Goal: Information Seeking & Learning: Learn about a topic

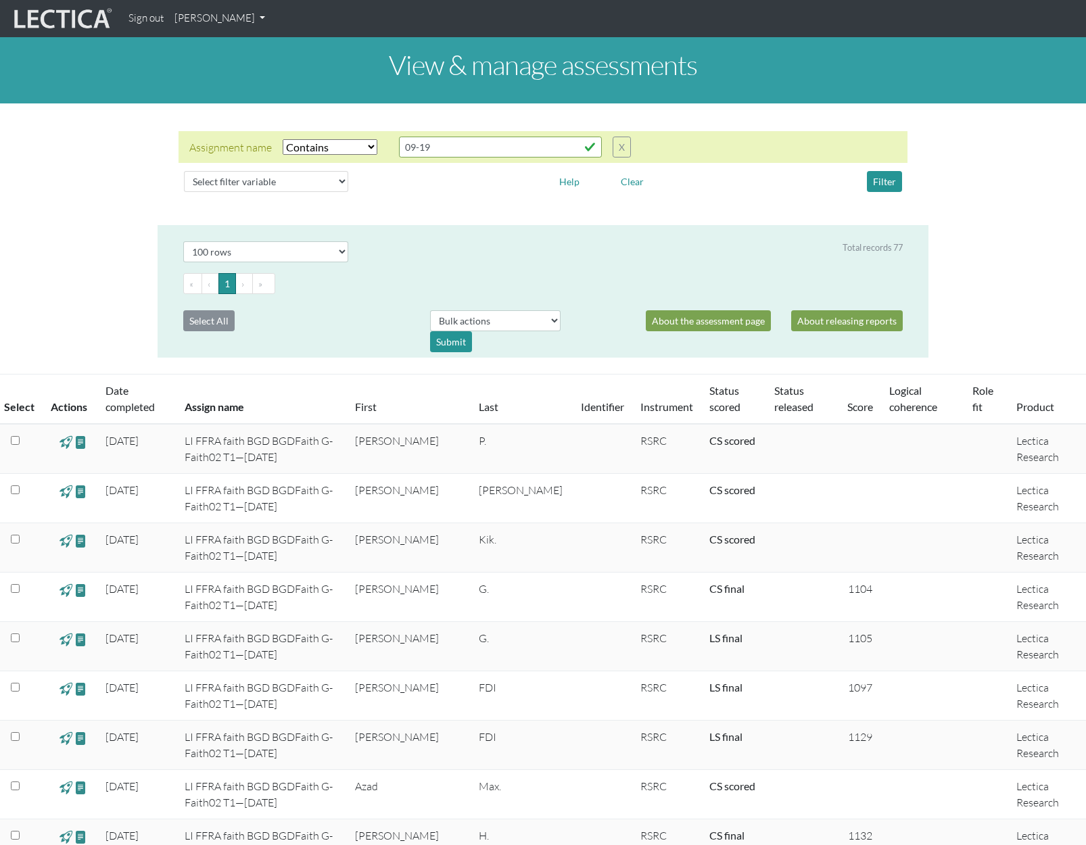
select select "icontains"
select select "100"
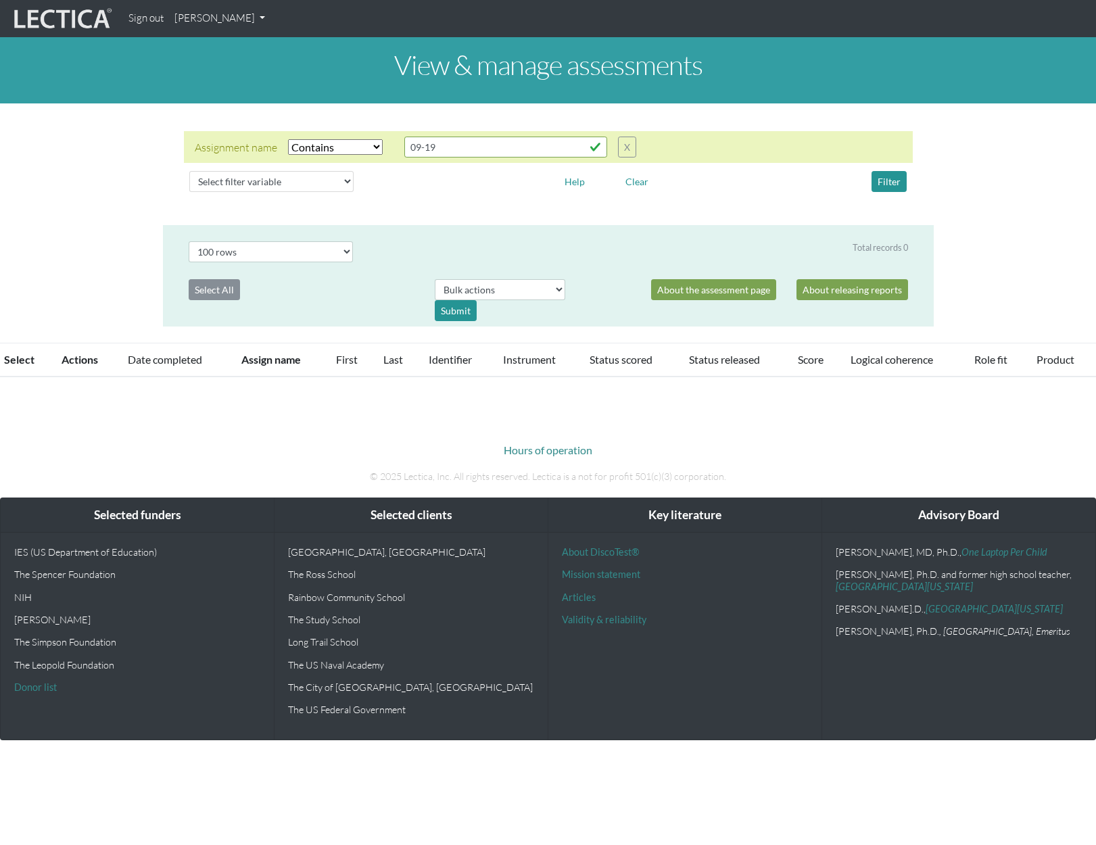
select select "icontains"
select select "100"
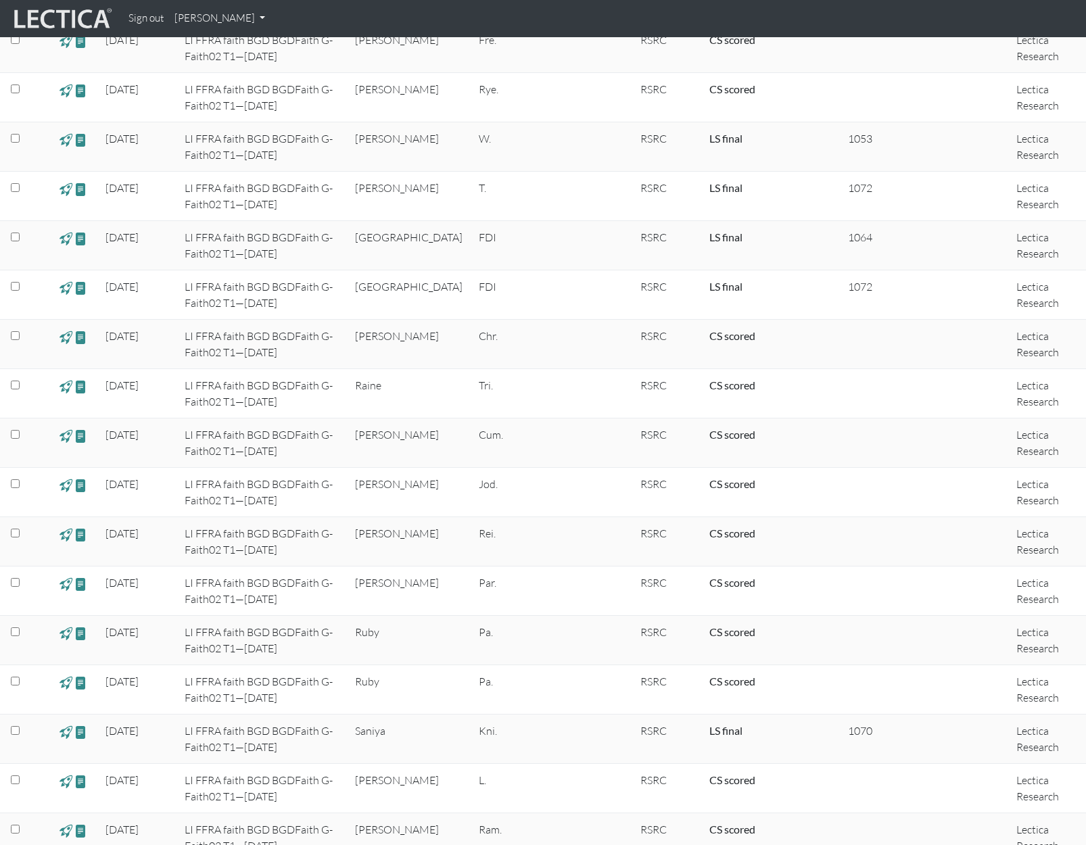
scroll to position [2616, 0]
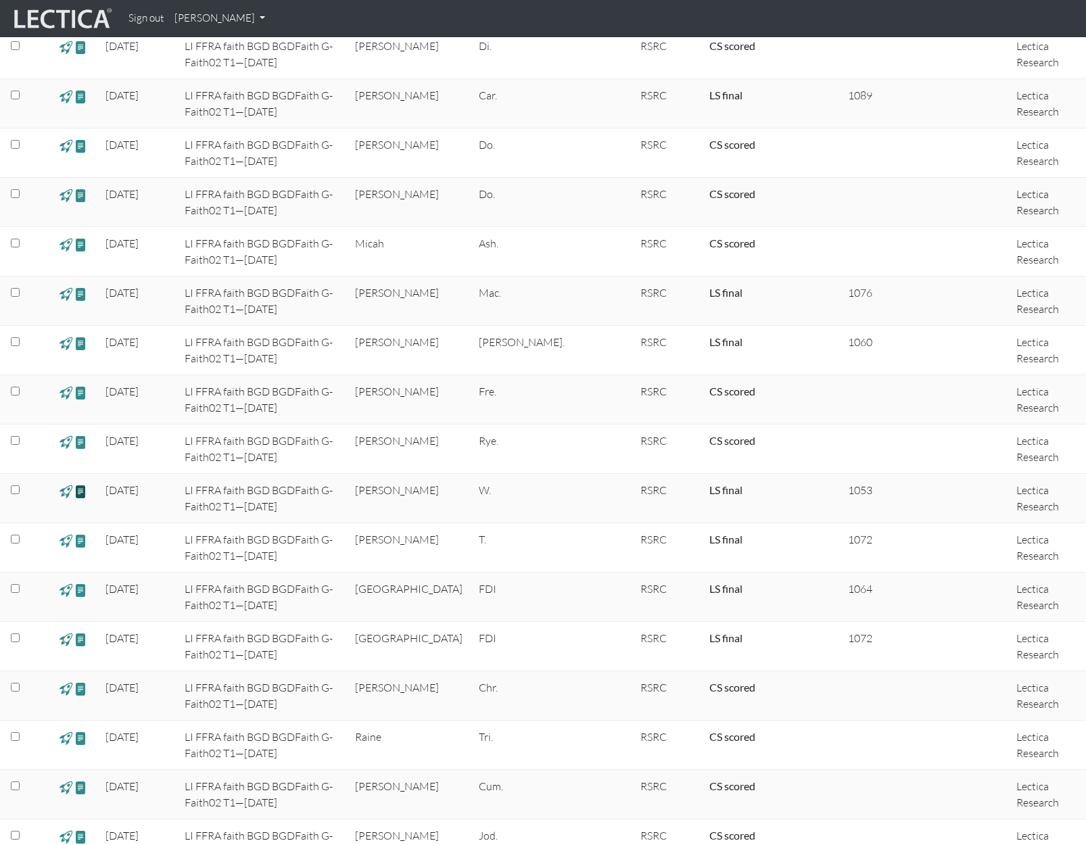
click at [80, 491] on span at bounding box center [80, 491] width 13 height 16
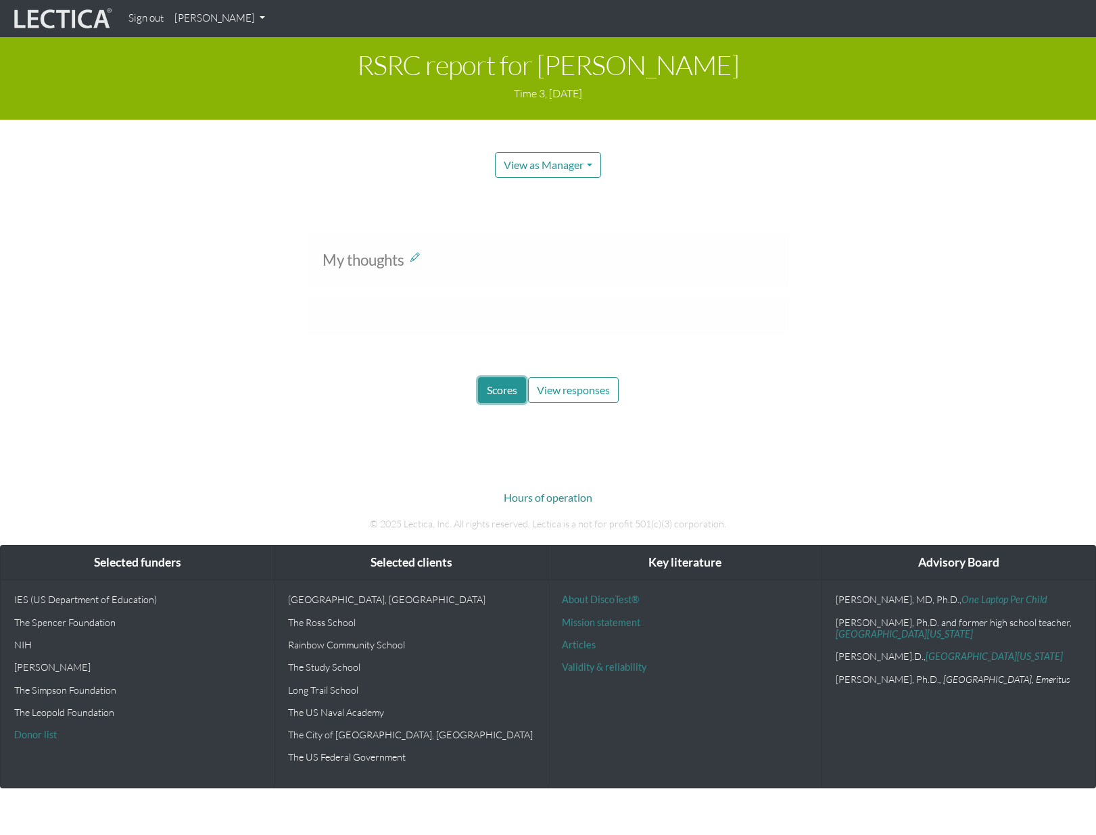
click at [500, 388] on span "Scores" at bounding box center [502, 389] width 30 height 13
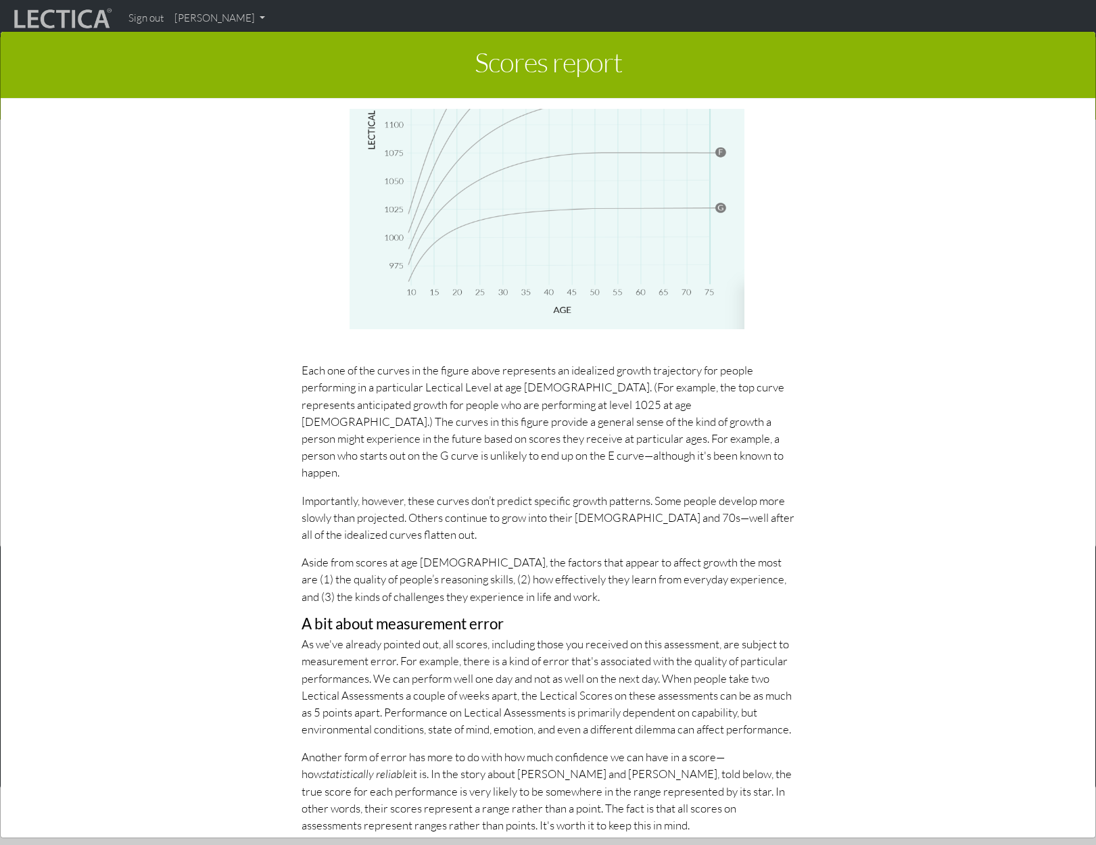
scroll to position [2141, 0]
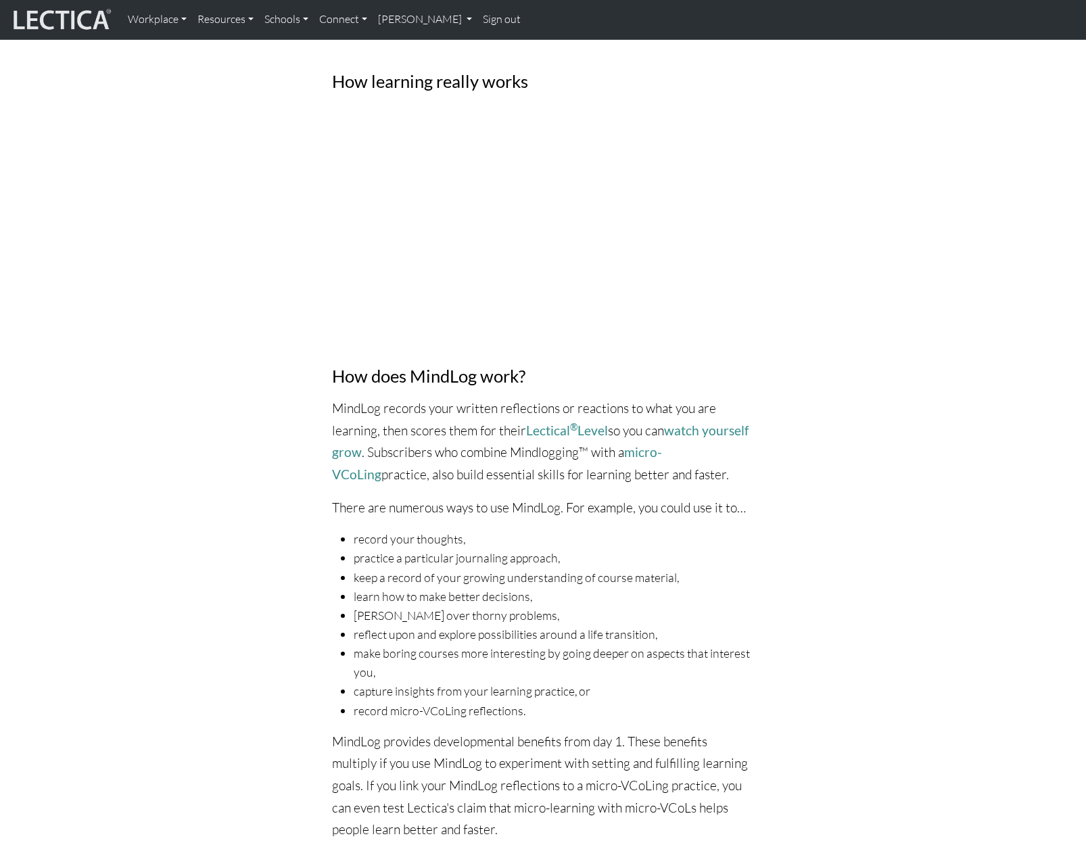
scroll to position [676, 0]
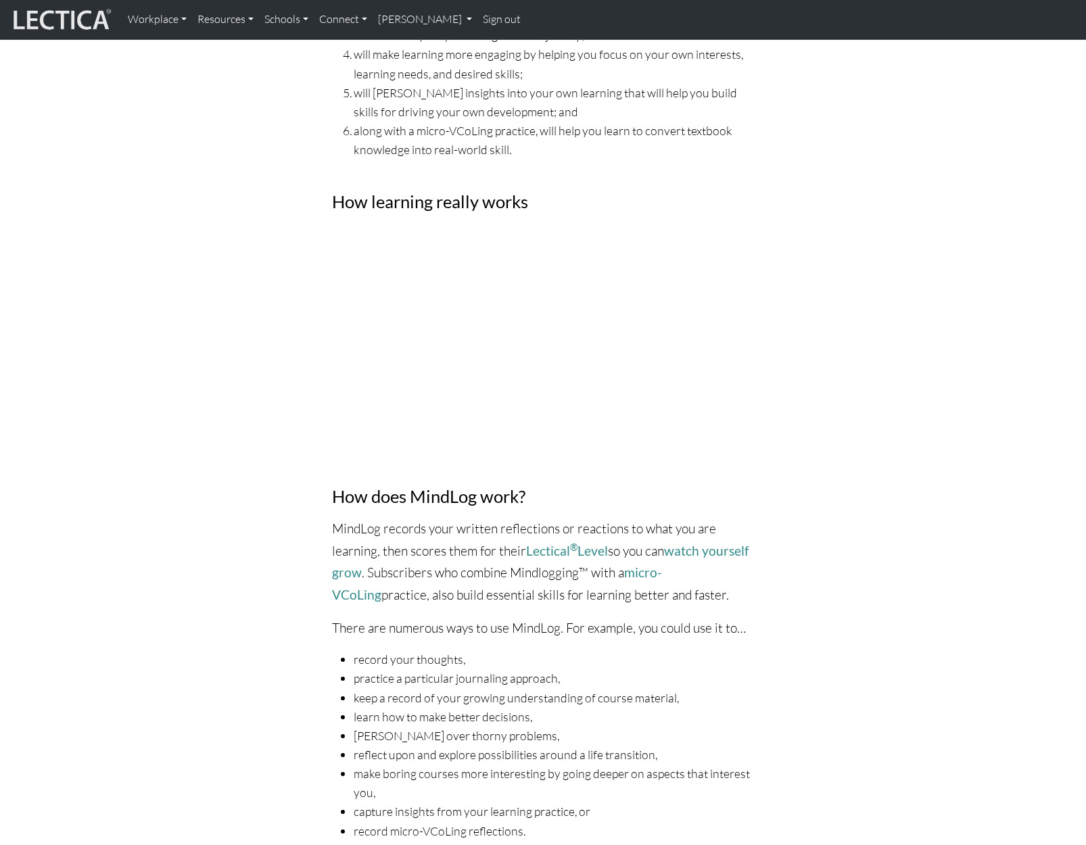
click at [845, 541] on div "Watch yourself grow all the way up! MindLog is a sophisticated learning tool th…" at bounding box center [543, 834] width 876 height 2212
click at [797, 496] on div "Watch yourself grow all the way up! MindLog is a sophisticated learning tool th…" at bounding box center [543, 834] width 876 height 2212
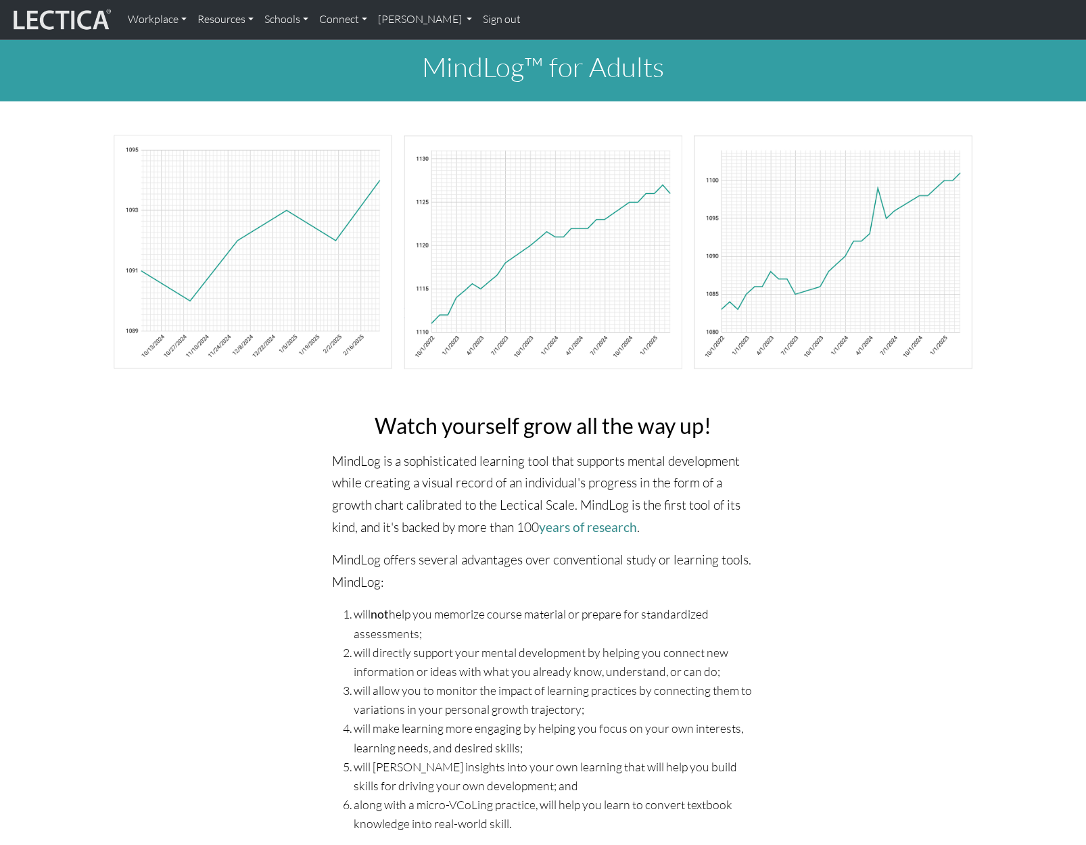
scroll to position [0, 0]
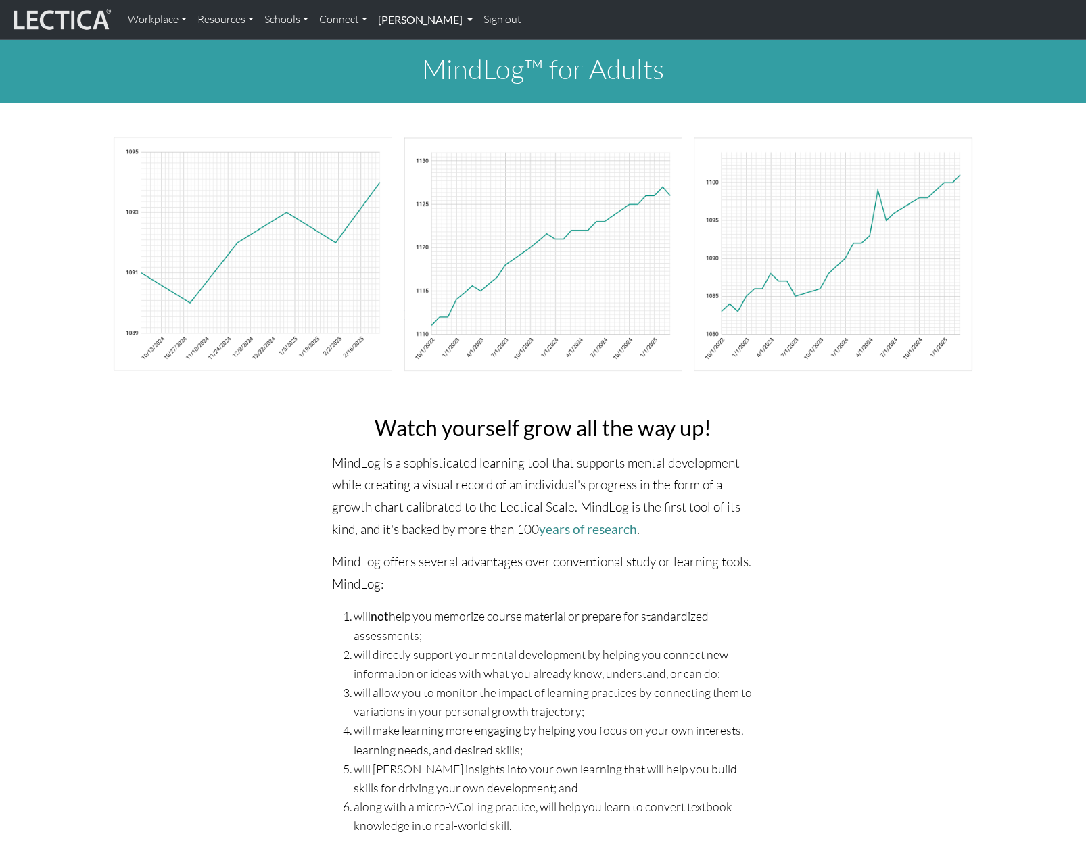
click at [429, 20] on link "[PERSON_NAME]" at bounding box center [425, 19] width 105 height 28
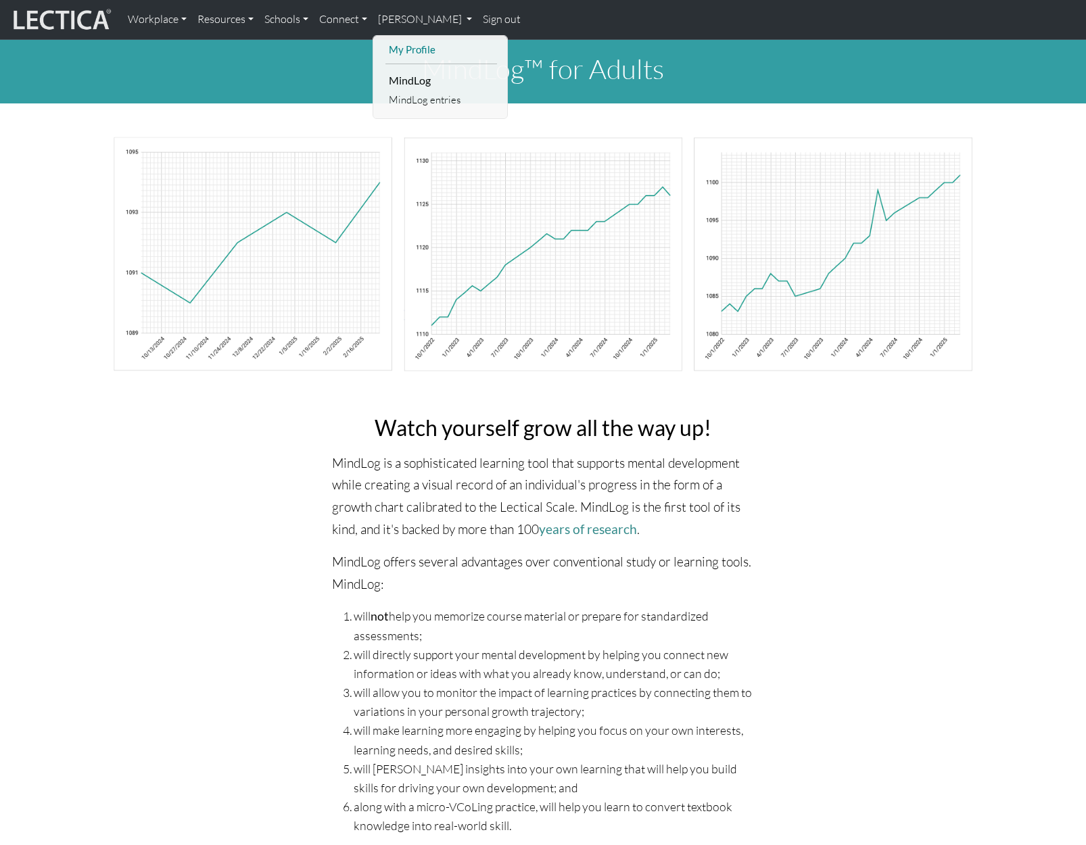
click at [424, 47] on link "My Profile" at bounding box center [441, 49] width 112 height 17
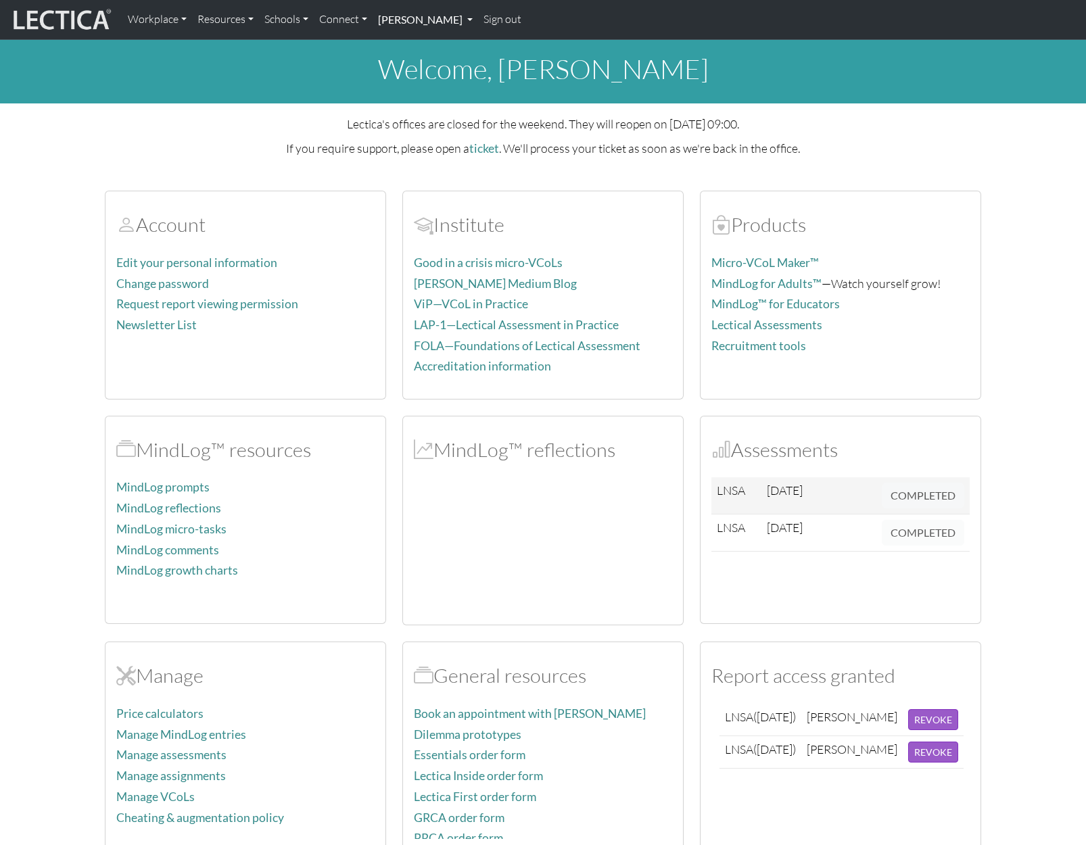
click at [424, 21] on link "[PERSON_NAME]" at bounding box center [425, 19] width 105 height 28
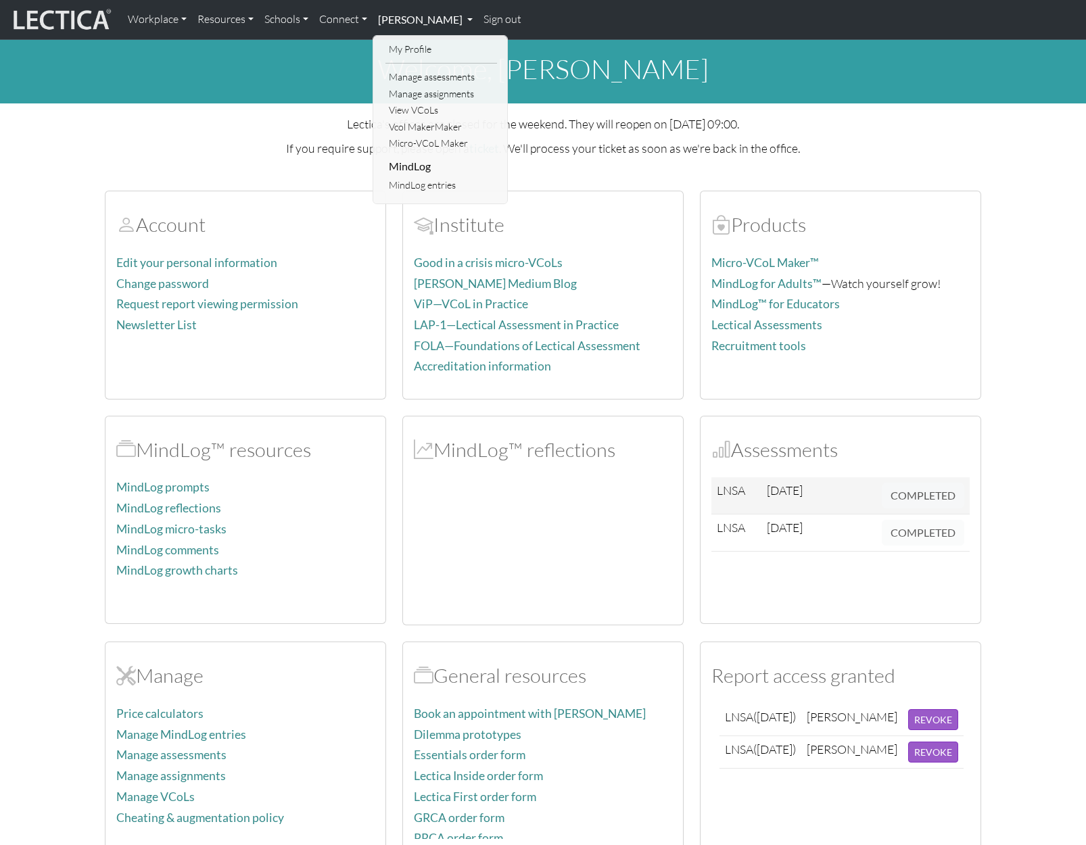
click at [449, 18] on link "[PERSON_NAME]" at bounding box center [425, 19] width 105 height 28
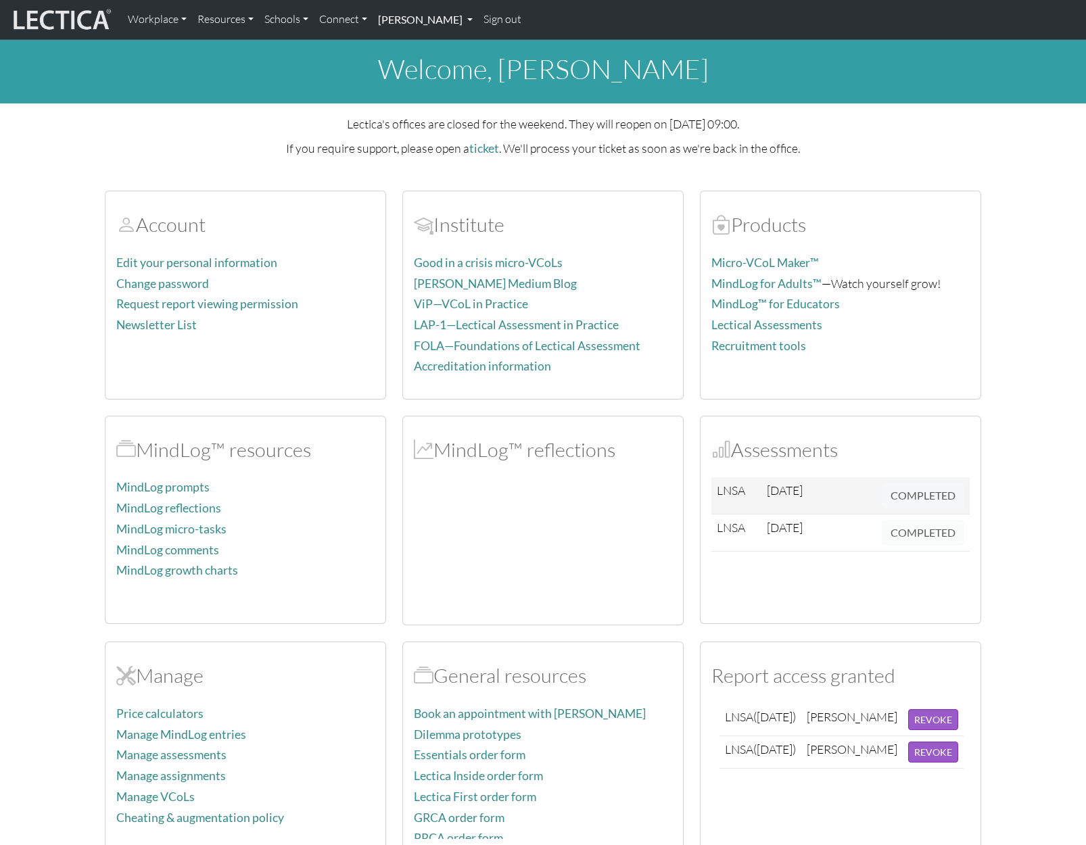
click at [472, 21] on link "[PERSON_NAME]" at bounding box center [425, 19] width 105 height 28
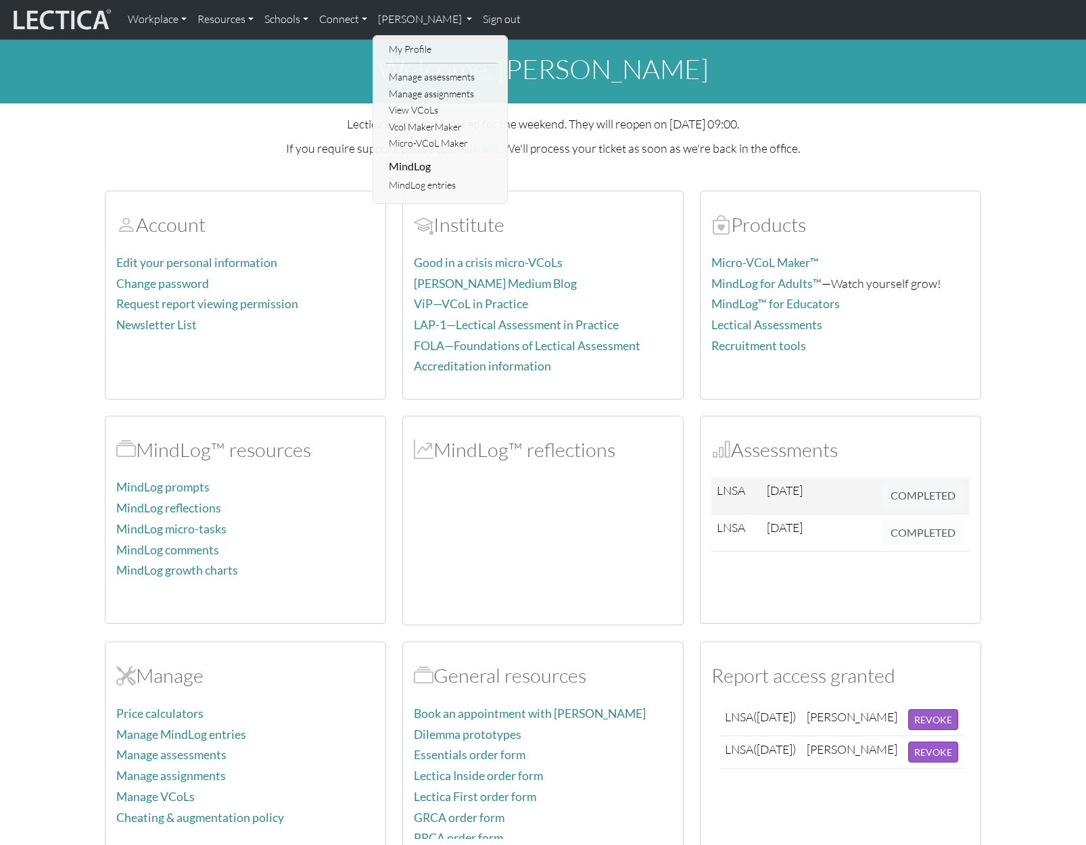
click at [207, 136] on div "Lectica's offices are closed for the weekend. They will reopen on 2025-09-29 09…" at bounding box center [543, 136] width 876 height 44
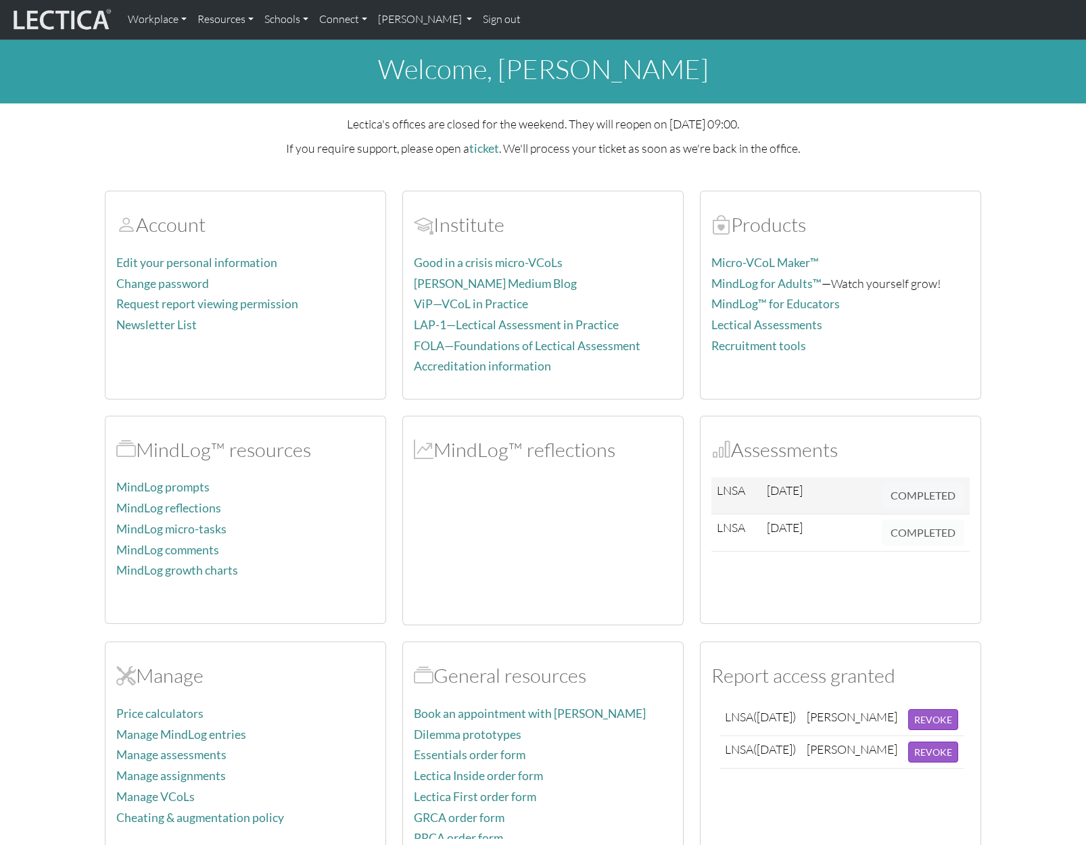
drag, startPoint x: 346, startPoint y: 379, endPoint x: 452, endPoint y: 450, distance: 128.7
click at [429, 438] on div "Account Edit your personal information Change password Request report viewing p…" at bounding box center [543, 512] width 893 height 676
click at [507, 483] on div "MindLog™ reflections" at bounding box center [543, 521] width 280 height 209
click at [432, 449] on span at bounding box center [424, 449] width 20 height 24
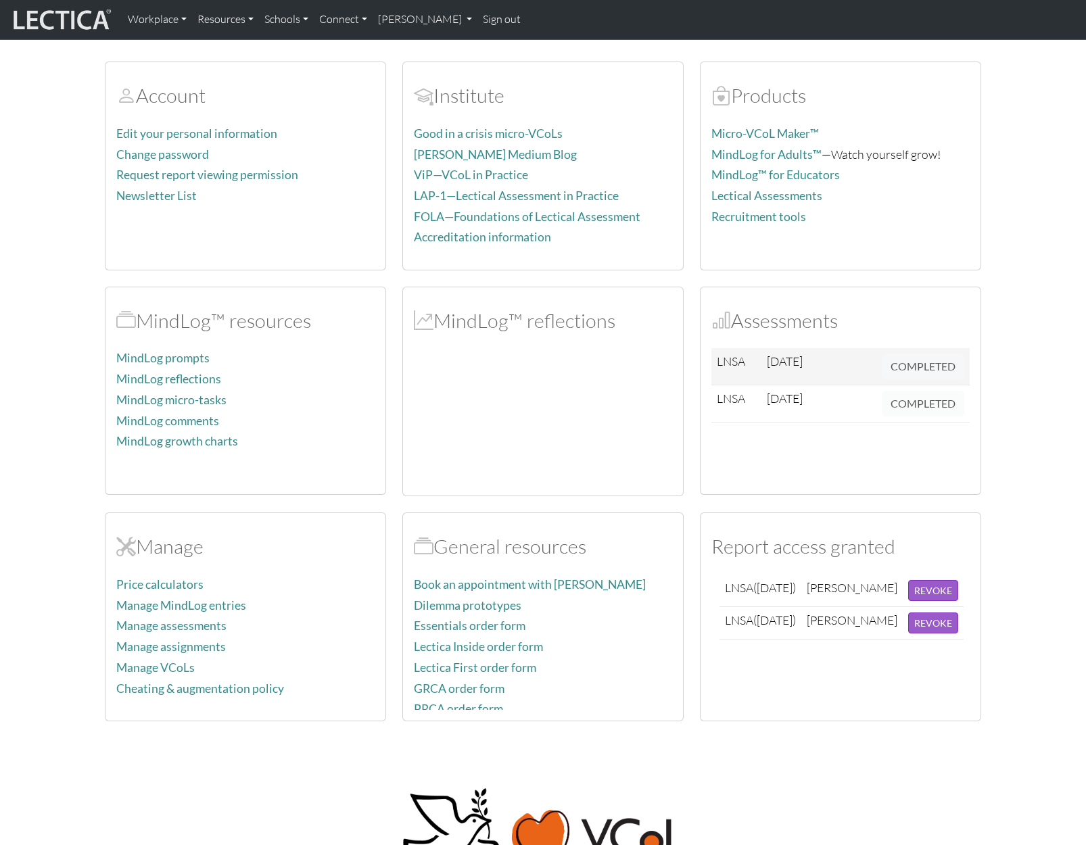
scroll to position [135, 0]
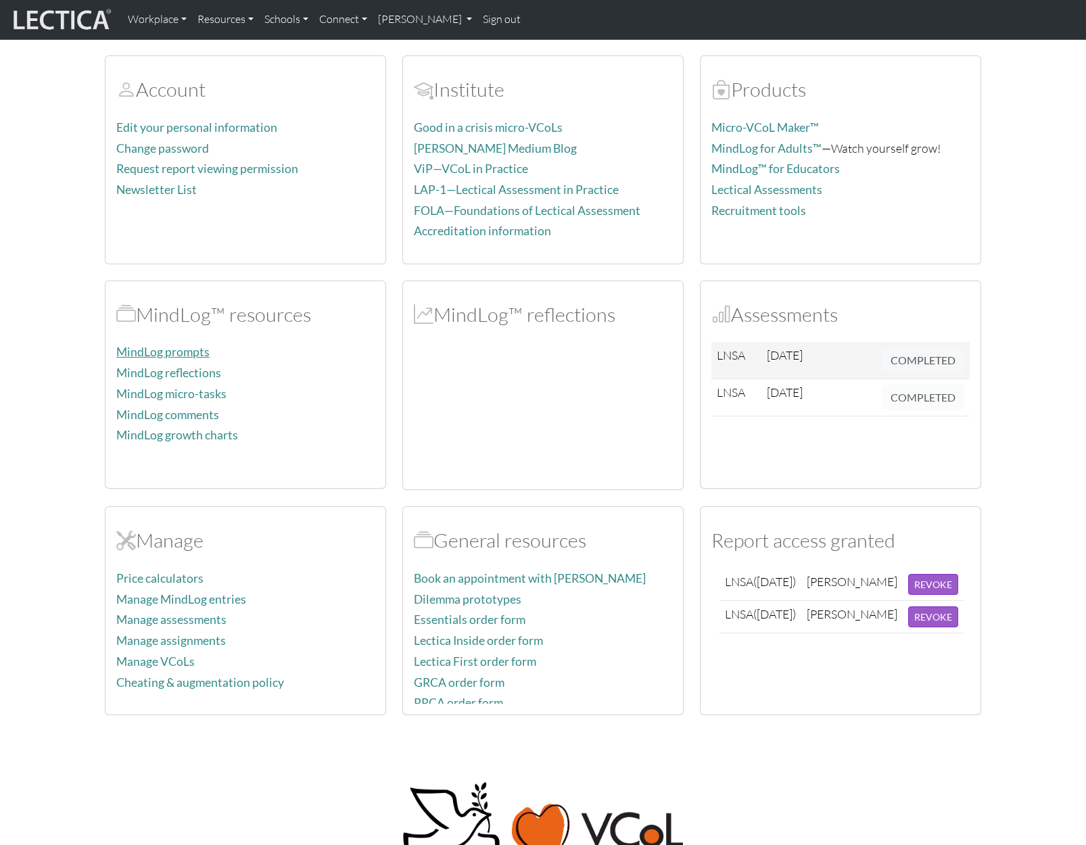
click at [166, 352] on link "MindLog prompts" at bounding box center [162, 352] width 93 height 14
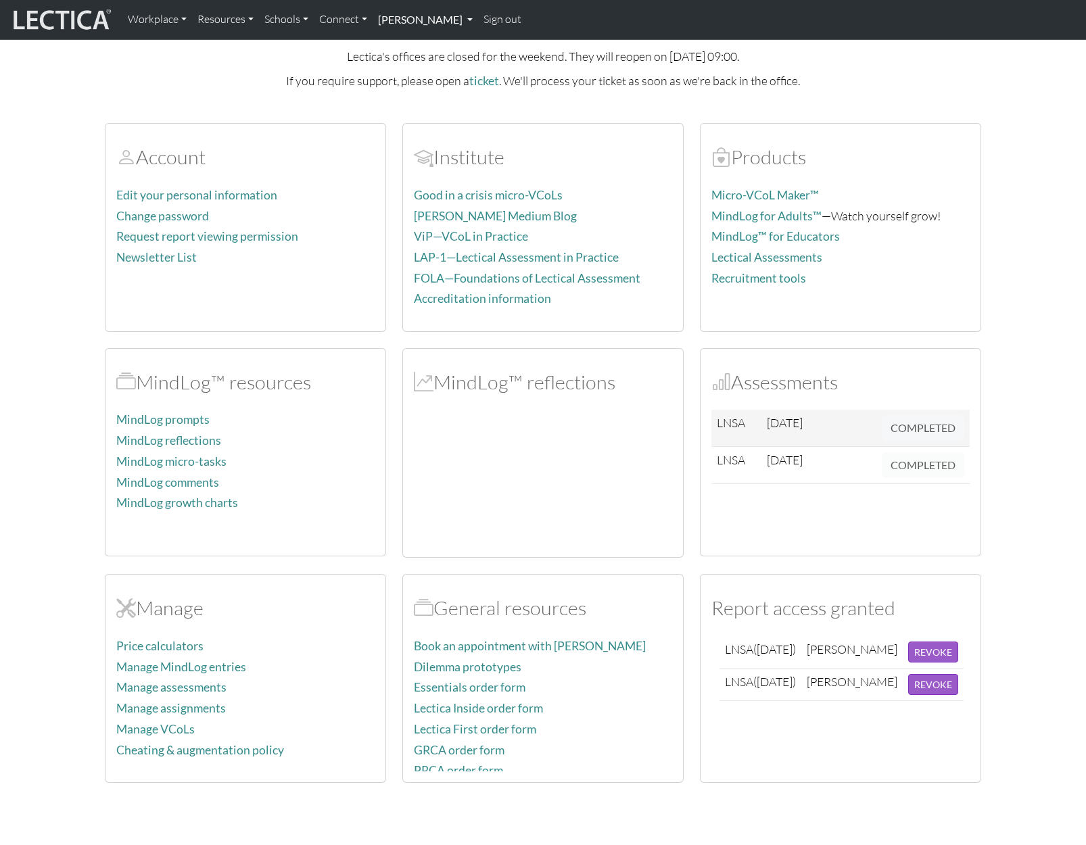
click at [463, 19] on link "[PERSON_NAME]" at bounding box center [425, 19] width 105 height 28
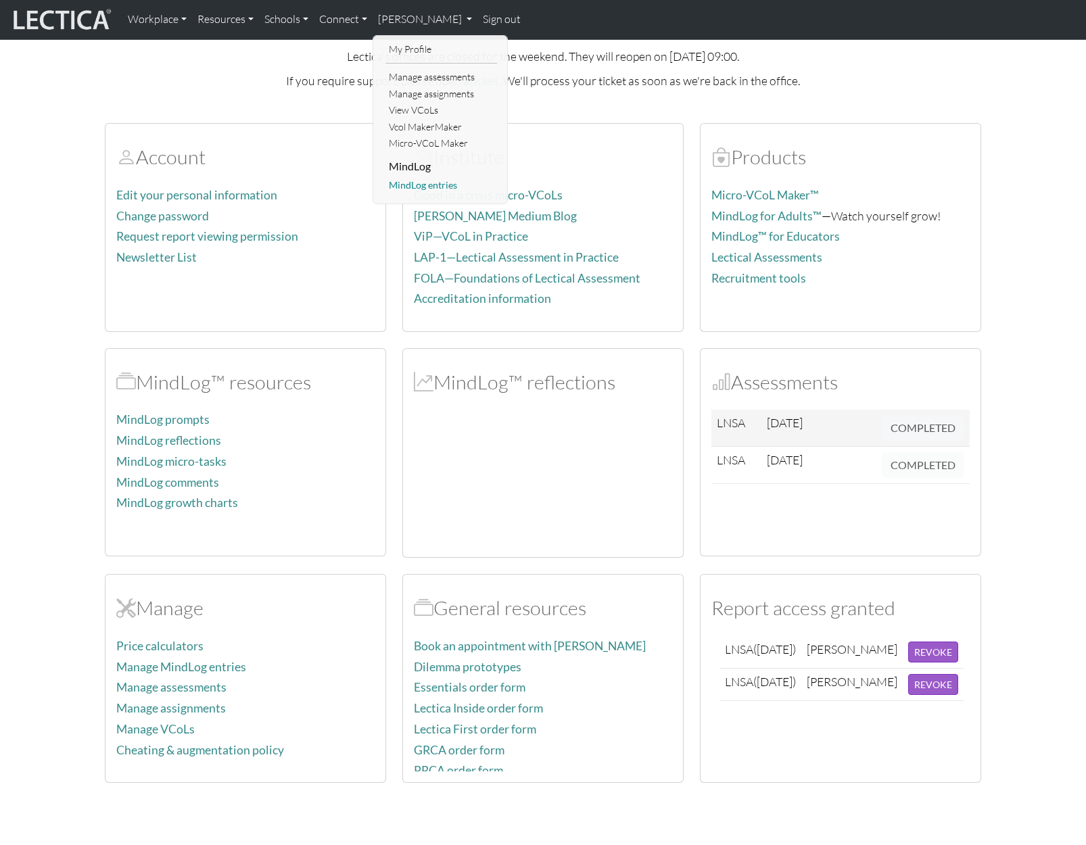
click at [437, 188] on link "MindLog entries" at bounding box center [441, 185] width 112 height 17
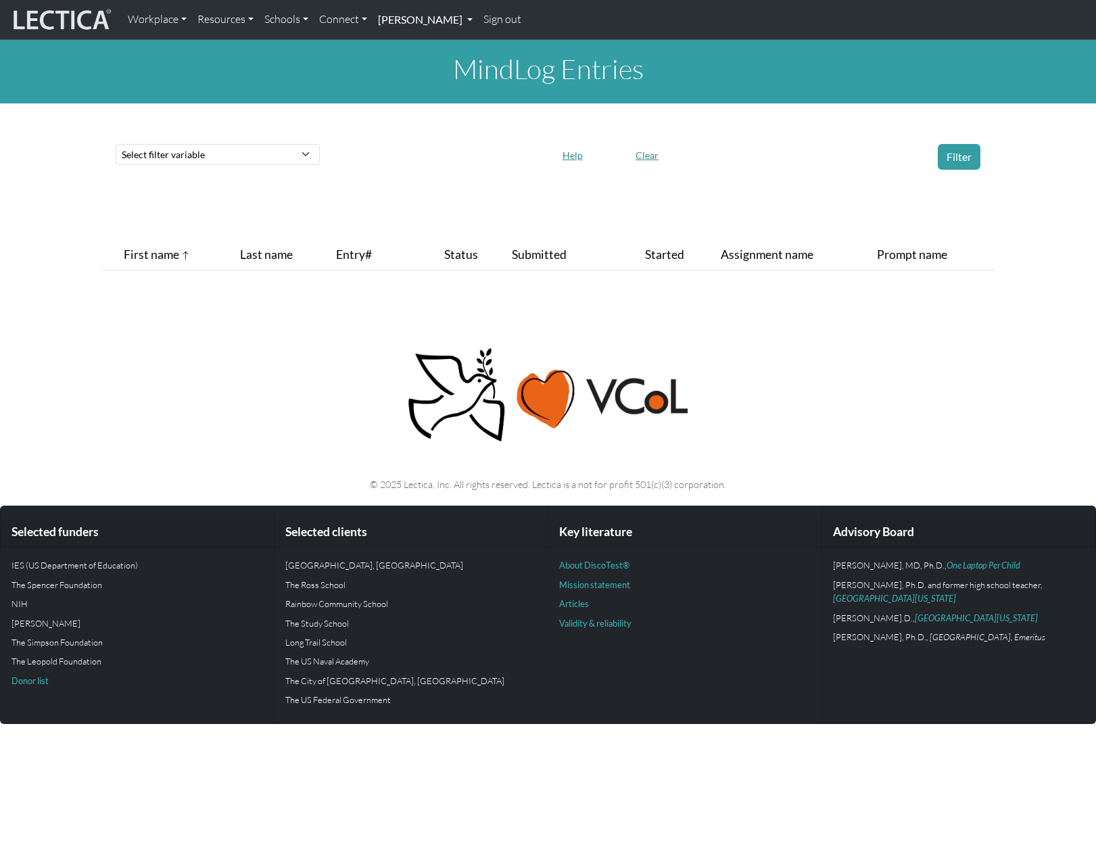
click at [468, 20] on link "[PERSON_NAME]" at bounding box center [425, 19] width 105 height 28
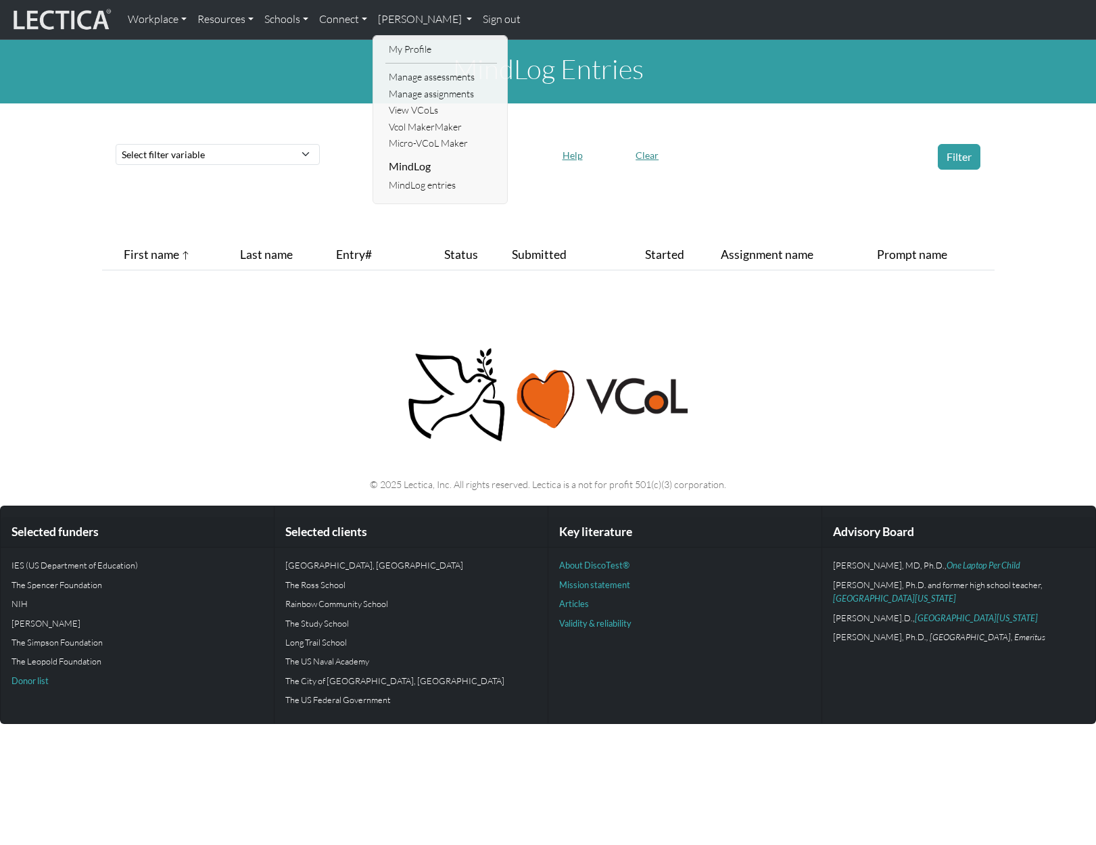
click at [59, 205] on div "MindLog Entries Select filter variable Assignment name Date submitted Date star…" at bounding box center [548, 161] width 1096 height 242
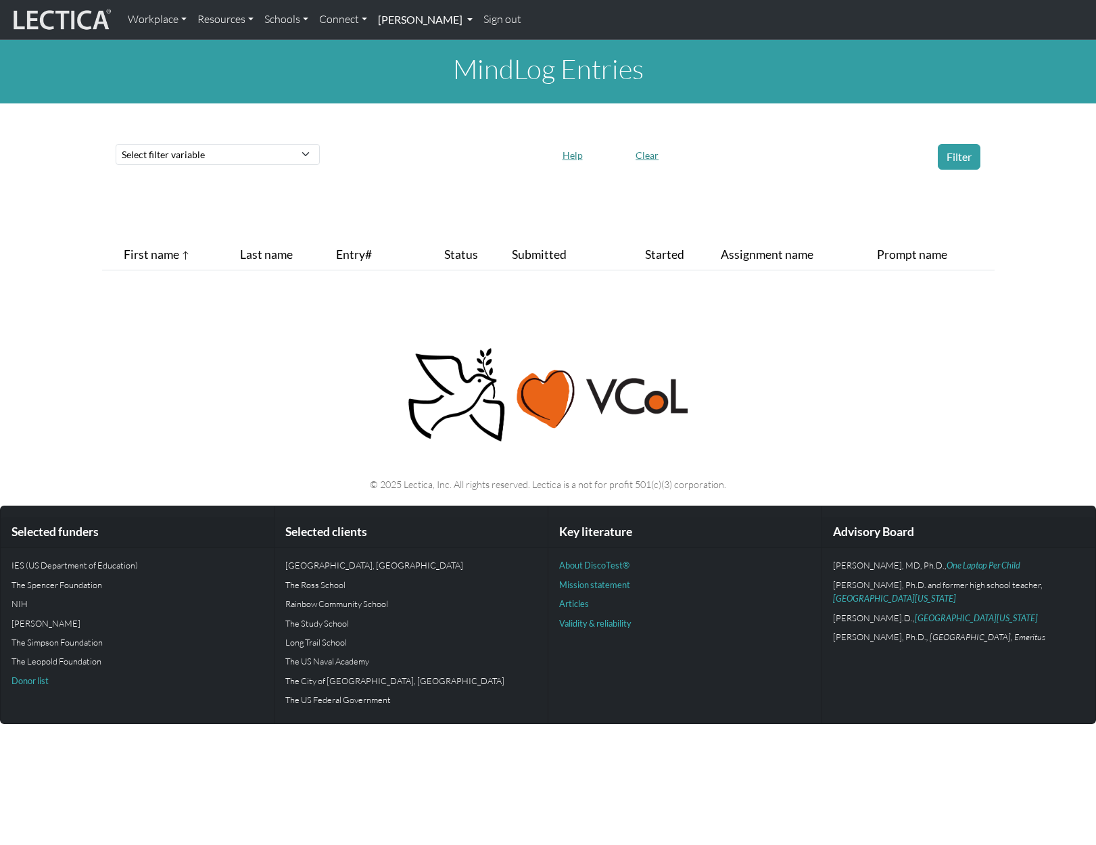
click at [466, 18] on link "[PERSON_NAME]" at bounding box center [425, 19] width 105 height 28
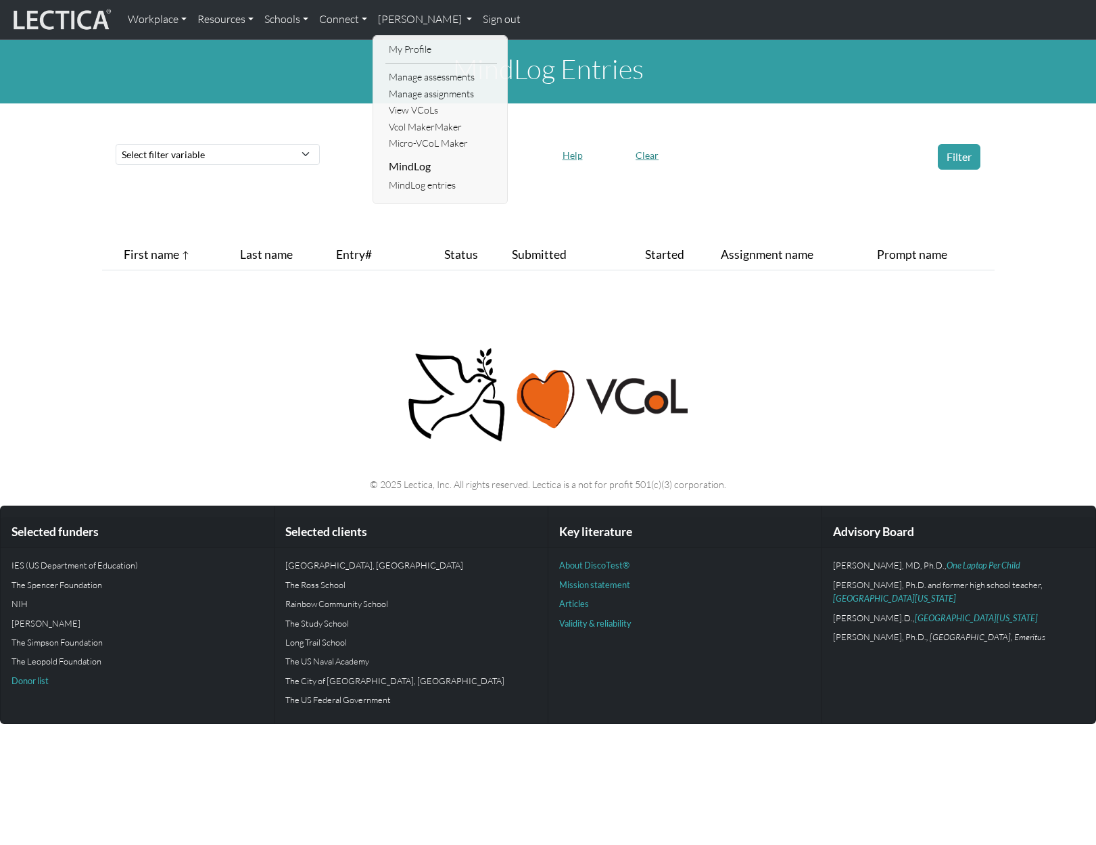
click at [321, 176] on div "MindLog Entries Select filter variable Assignment name Date submitted Date star…" at bounding box center [548, 161] width 1096 height 242
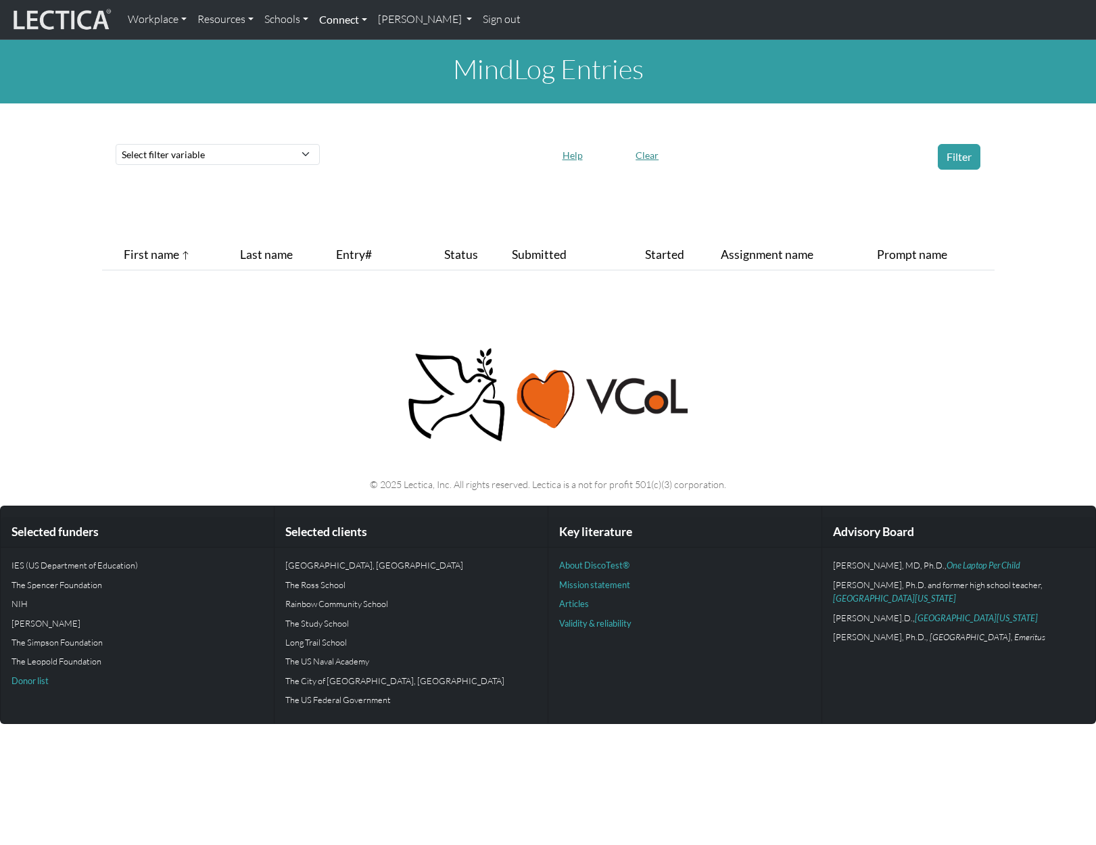
click at [357, 20] on link "Connect" at bounding box center [343, 19] width 59 height 28
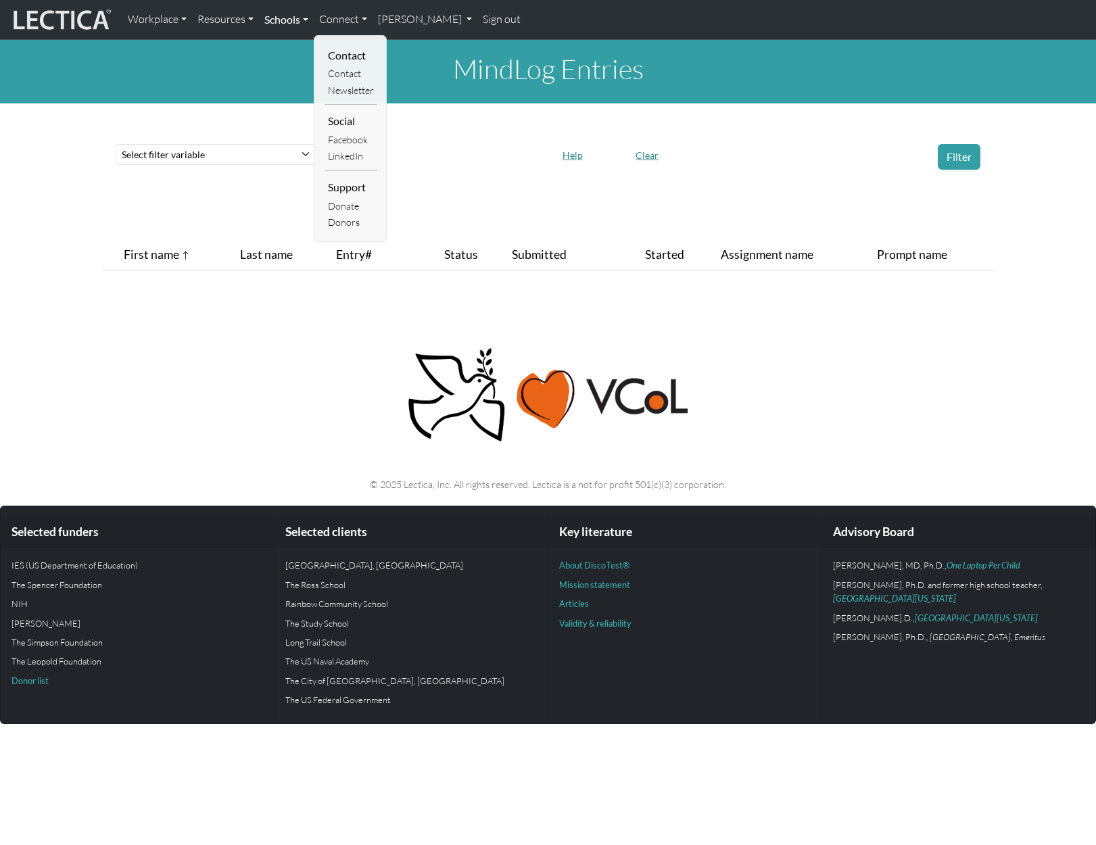
click at [293, 18] on link "Schools" at bounding box center [286, 19] width 55 height 28
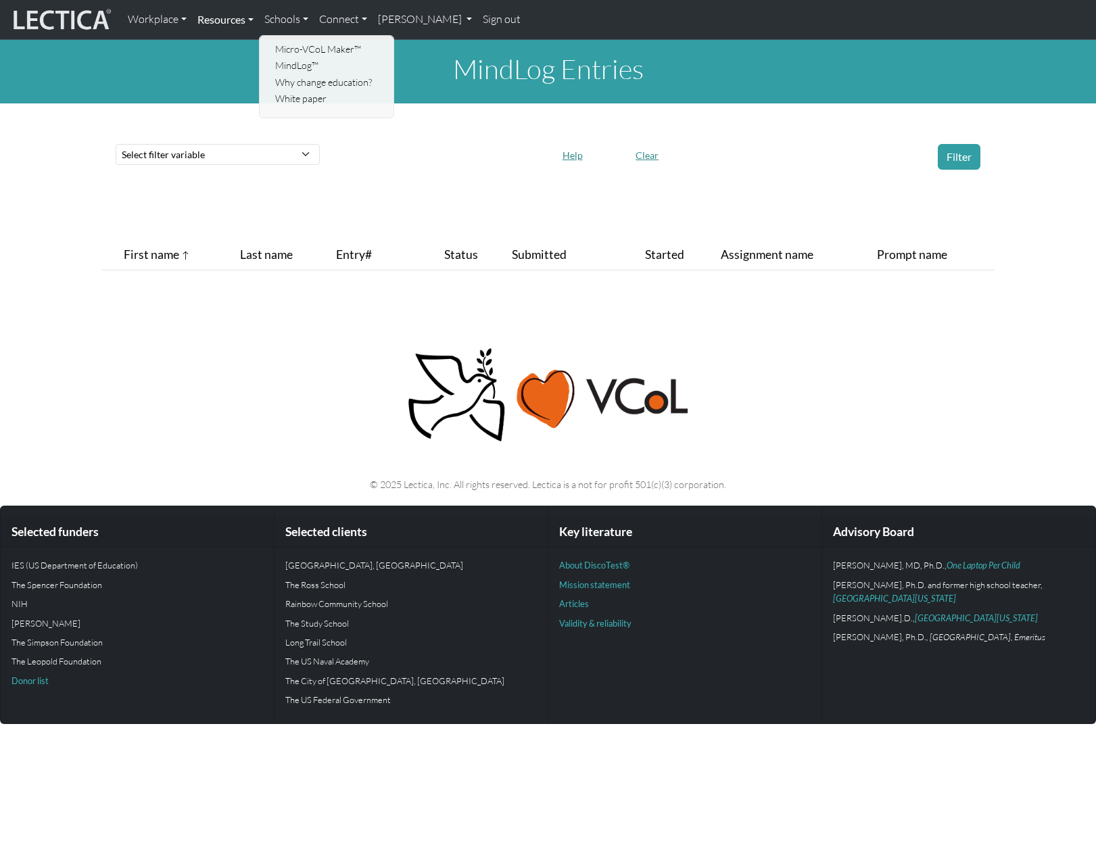
click at [241, 16] on link "Resources" at bounding box center [225, 19] width 67 height 28
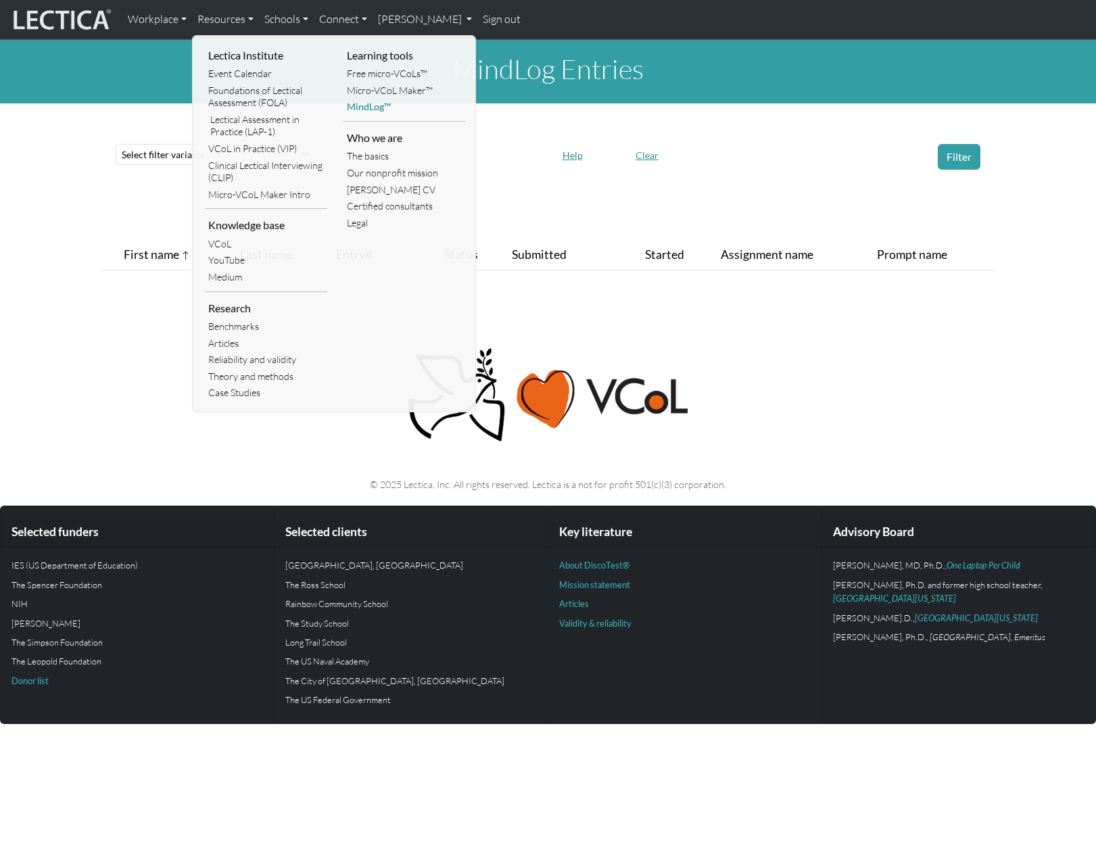
click at [369, 108] on link "MindLog™" at bounding box center [405, 107] width 122 height 17
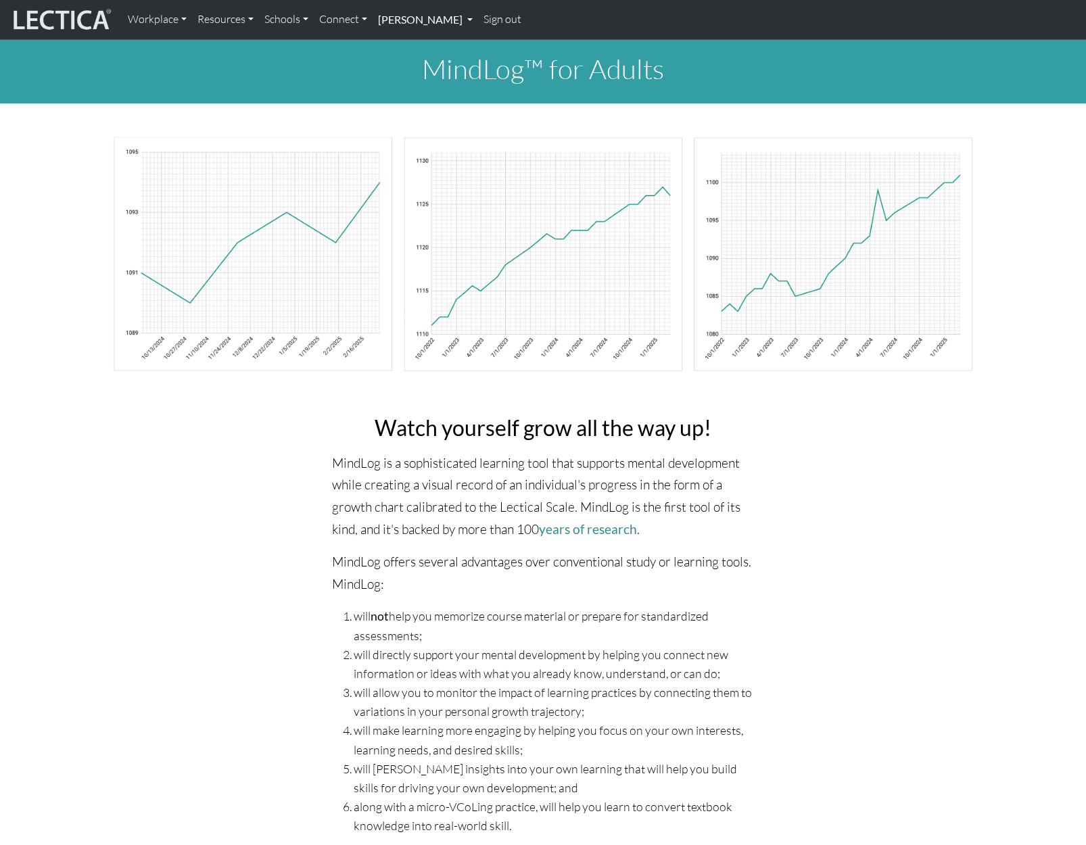
click at [465, 25] on link "[PERSON_NAME]" at bounding box center [425, 19] width 105 height 28
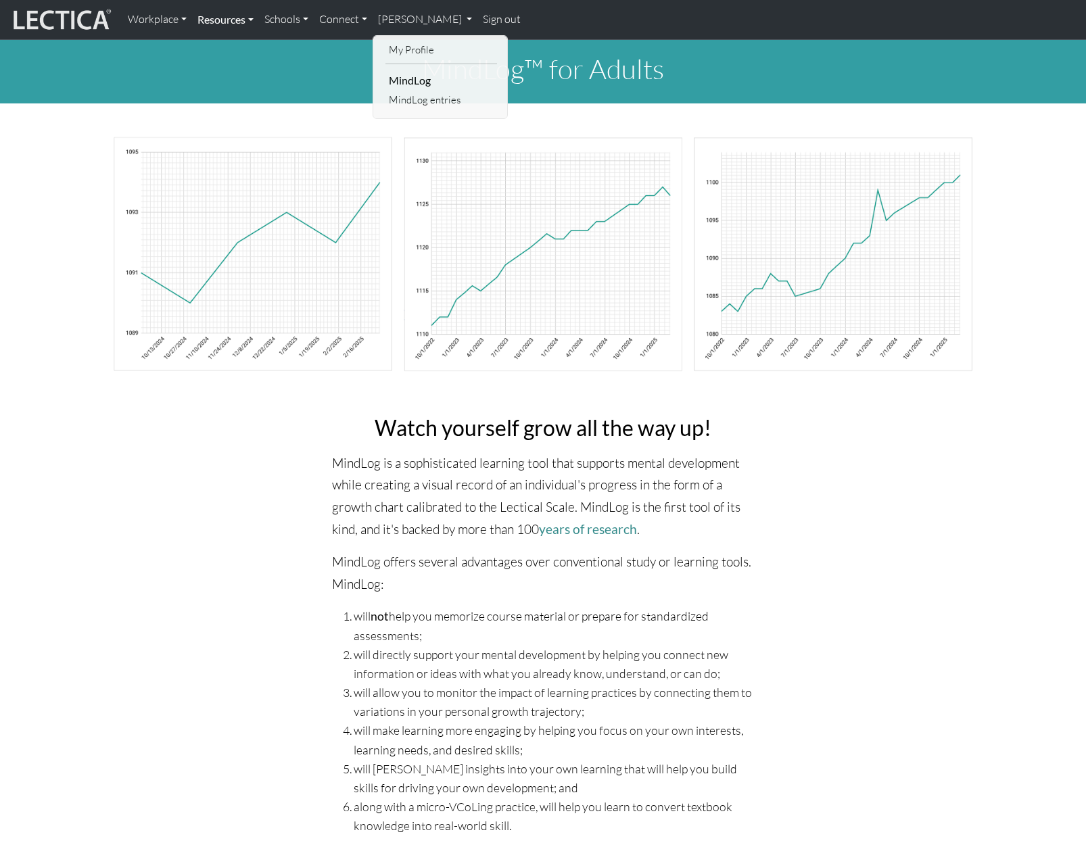
click at [248, 18] on link "Resources" at bounding box center [225, 19] width 67 height 28
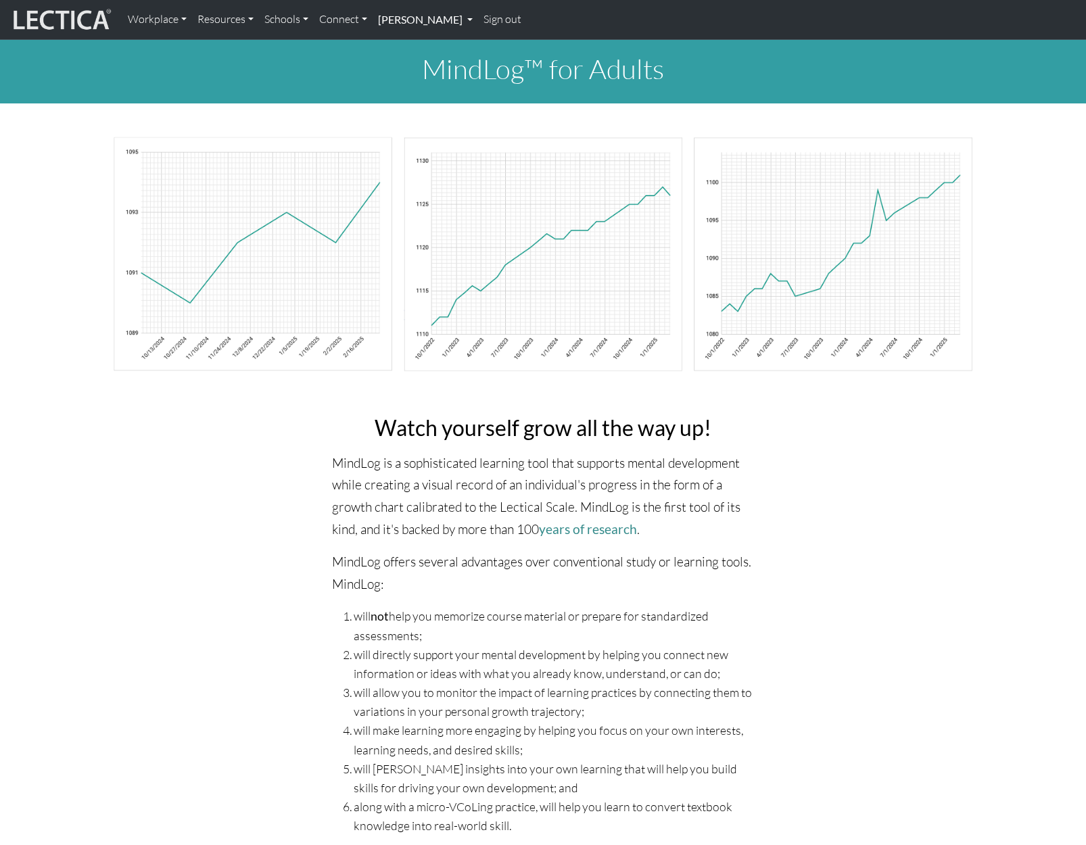
click at [465, 19] on link "[PERSON_NAME]" at bounding box center [425, 19] width 105 height 28
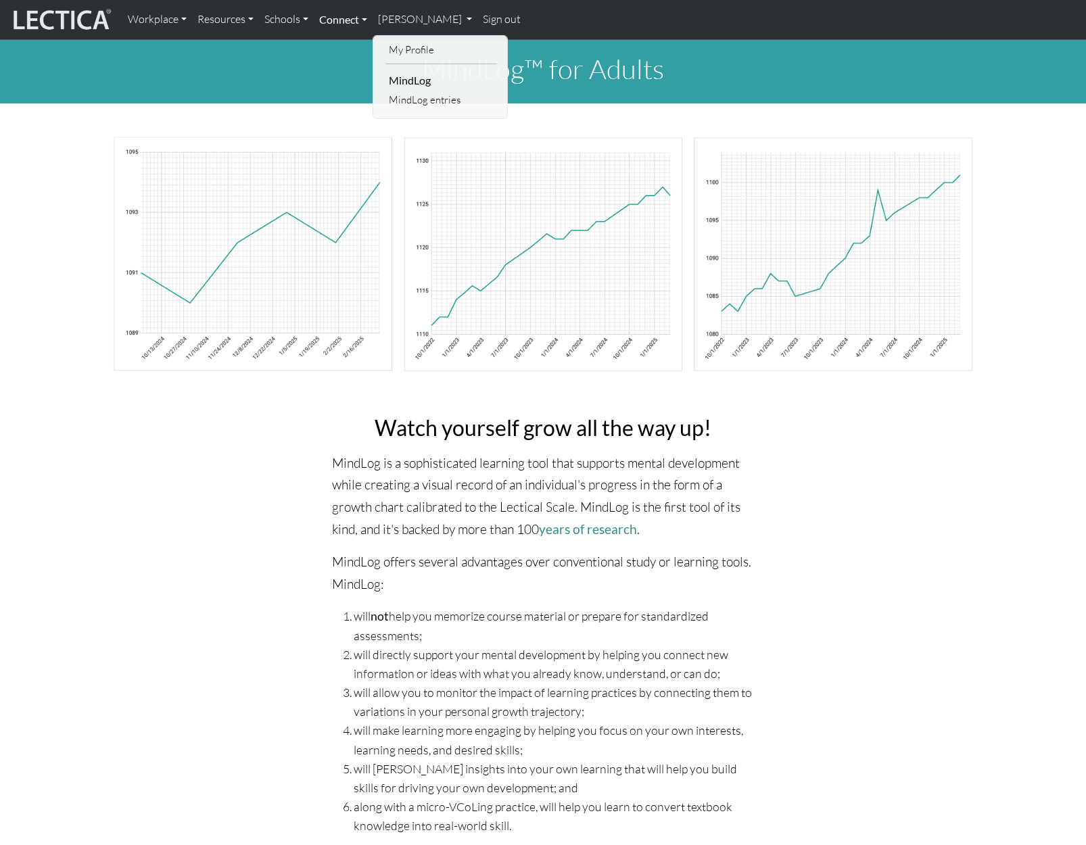
click at [360, 20] on link "Connect" at bounding box center [343, 19] width 59 height 28
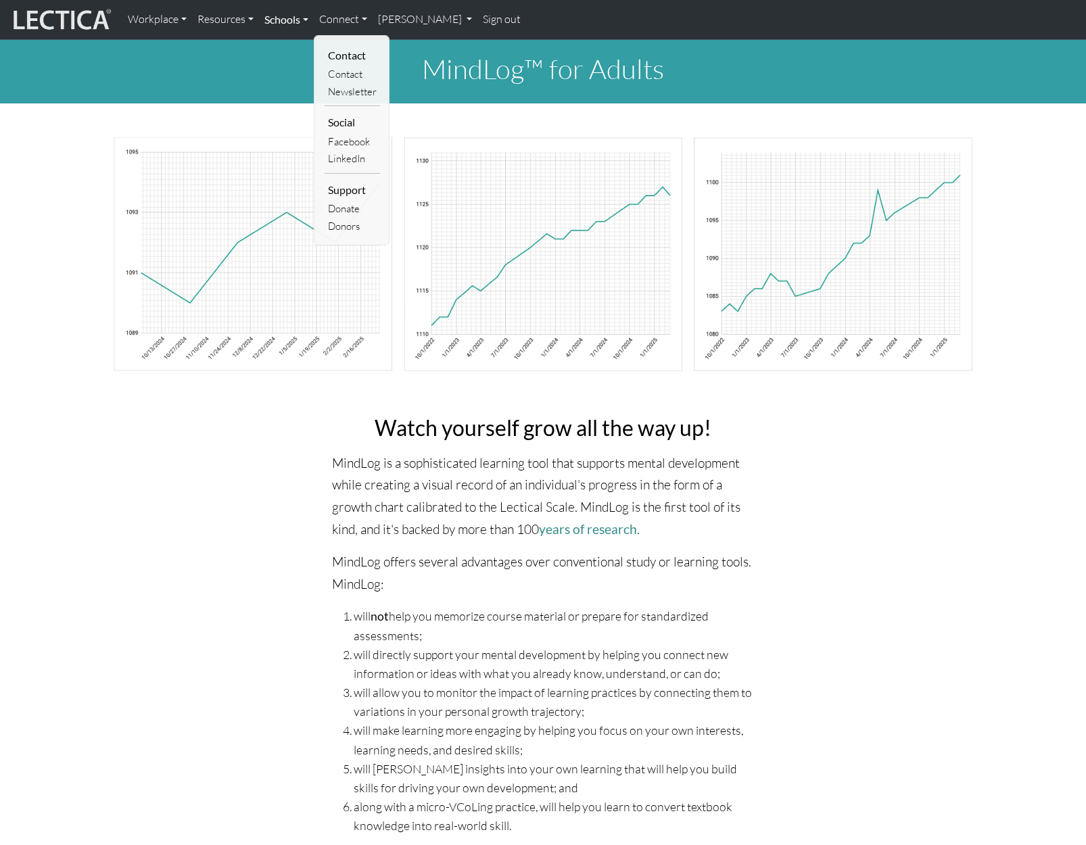
click at [298, 18] on link "Schools" at bounding box center [286, 19] width 55 height 28
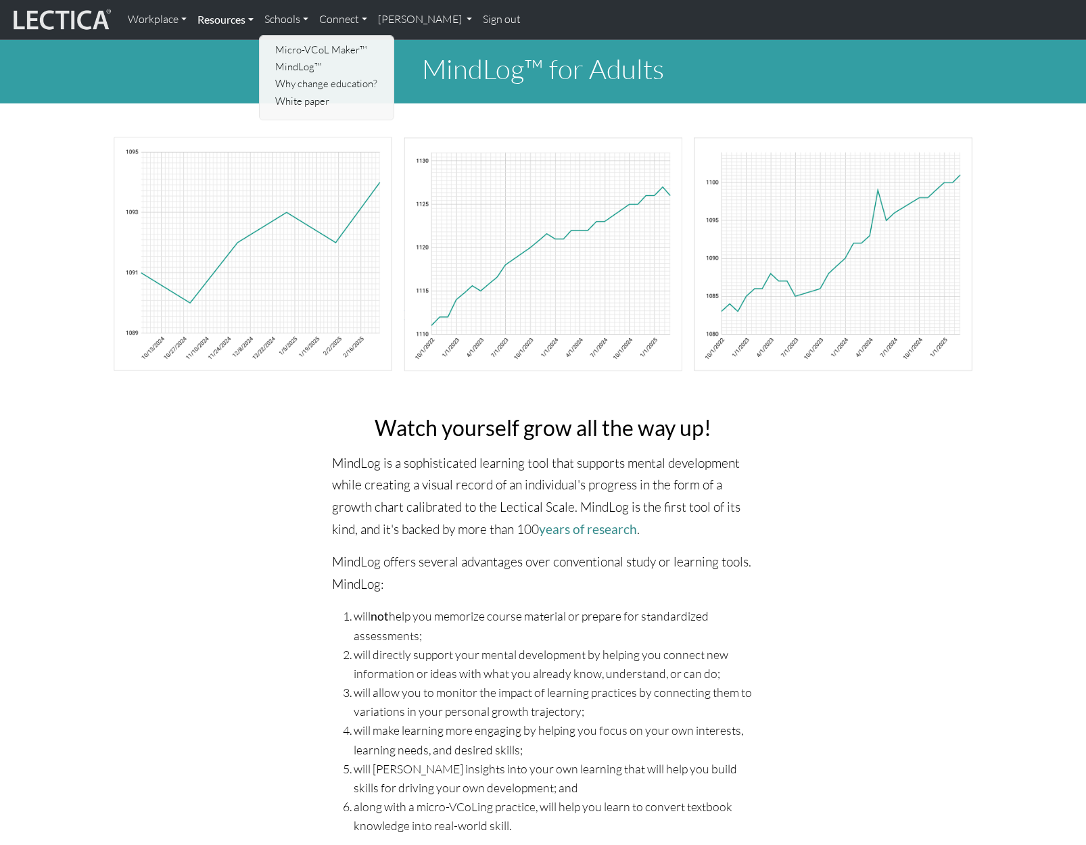
click at [231, 19] on link "Resources" at bounding box center [225, 19] width 67 height 28
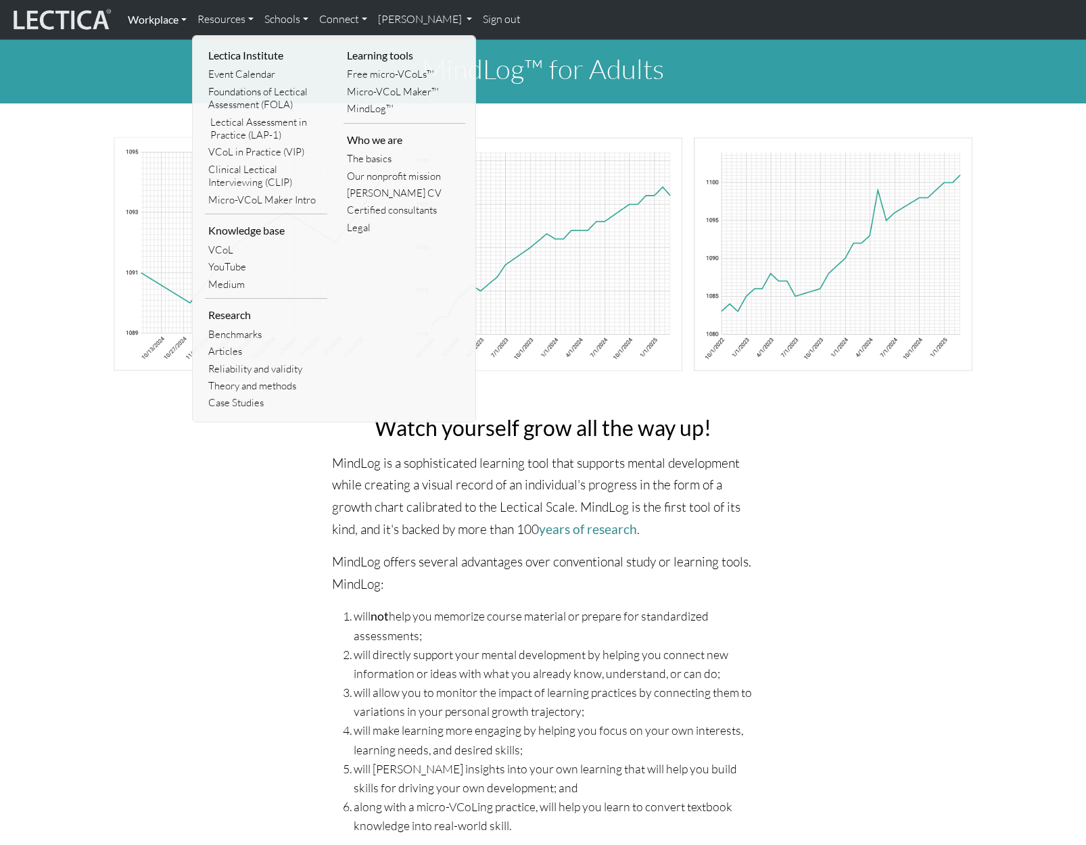
click at [179, 22] on link "Workplace" at bounding box center [157, 19] width 70 height 28
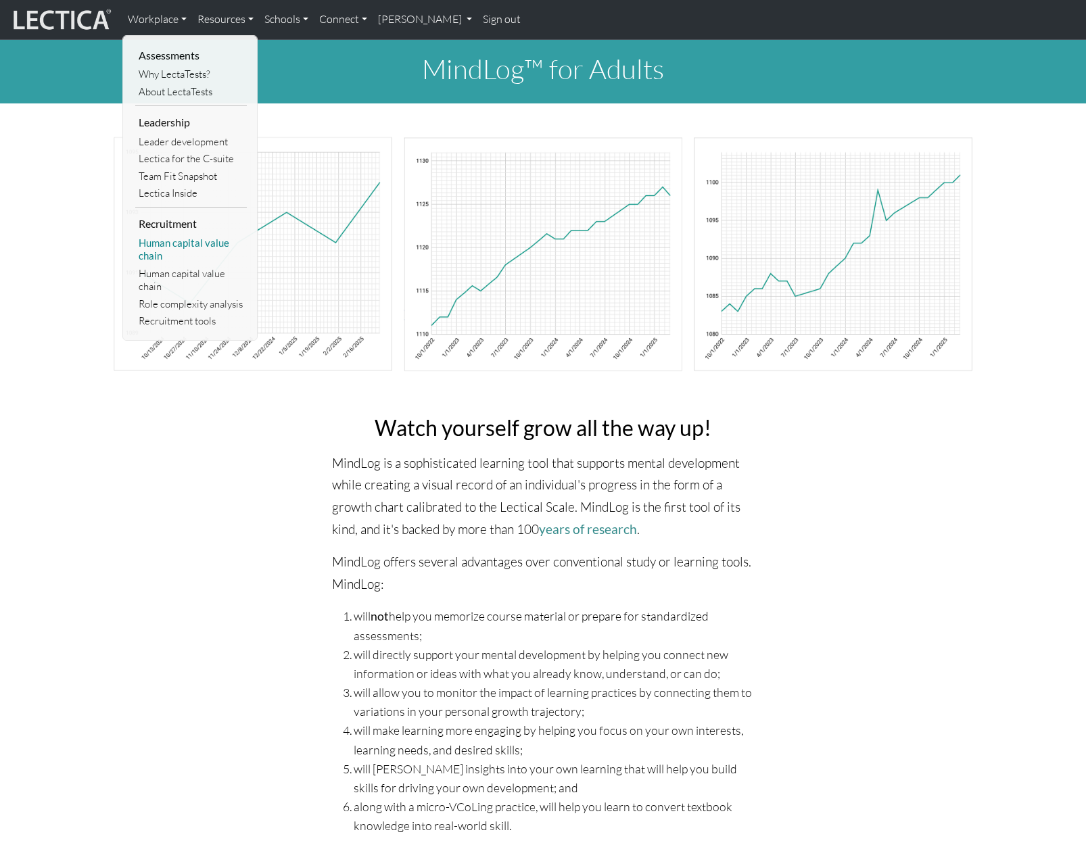
click at [174, 242] on link "Human capital value chain" at bounding box center [191, 250] width 112 height 30
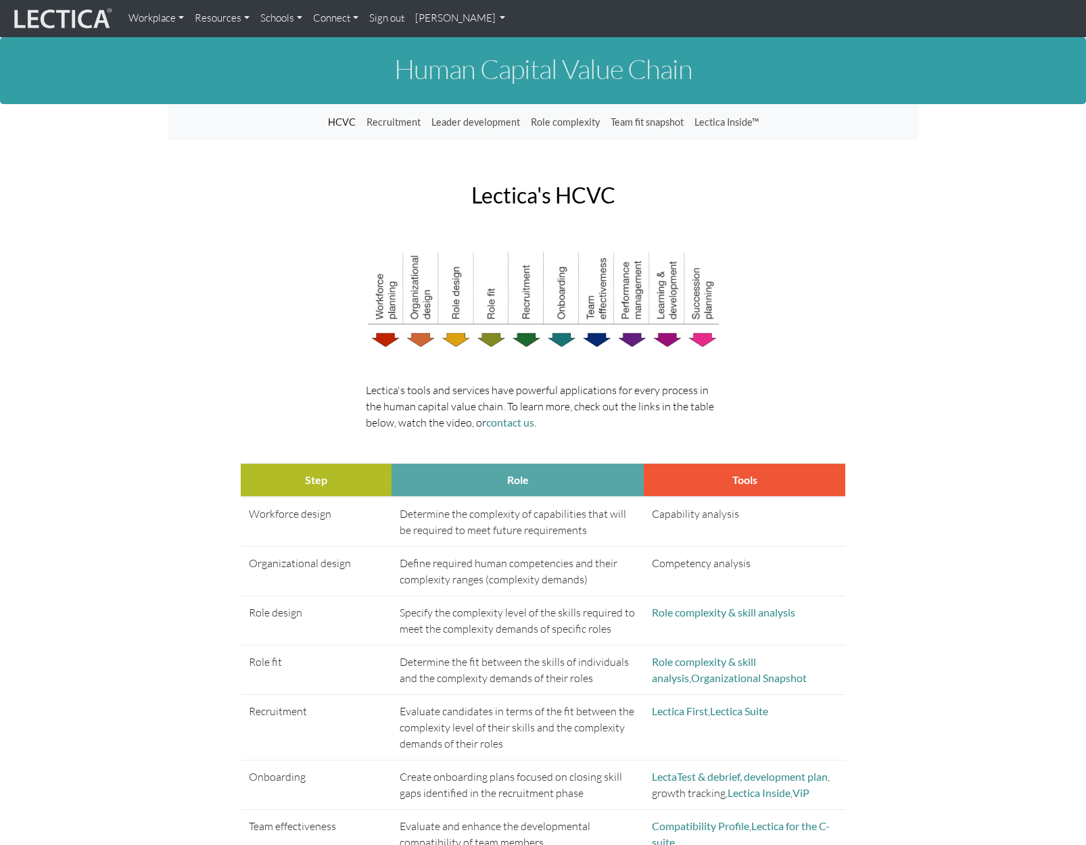
click at [176, 18] on link "Workplace" at bounding box center [156, 18] width 66 height 26
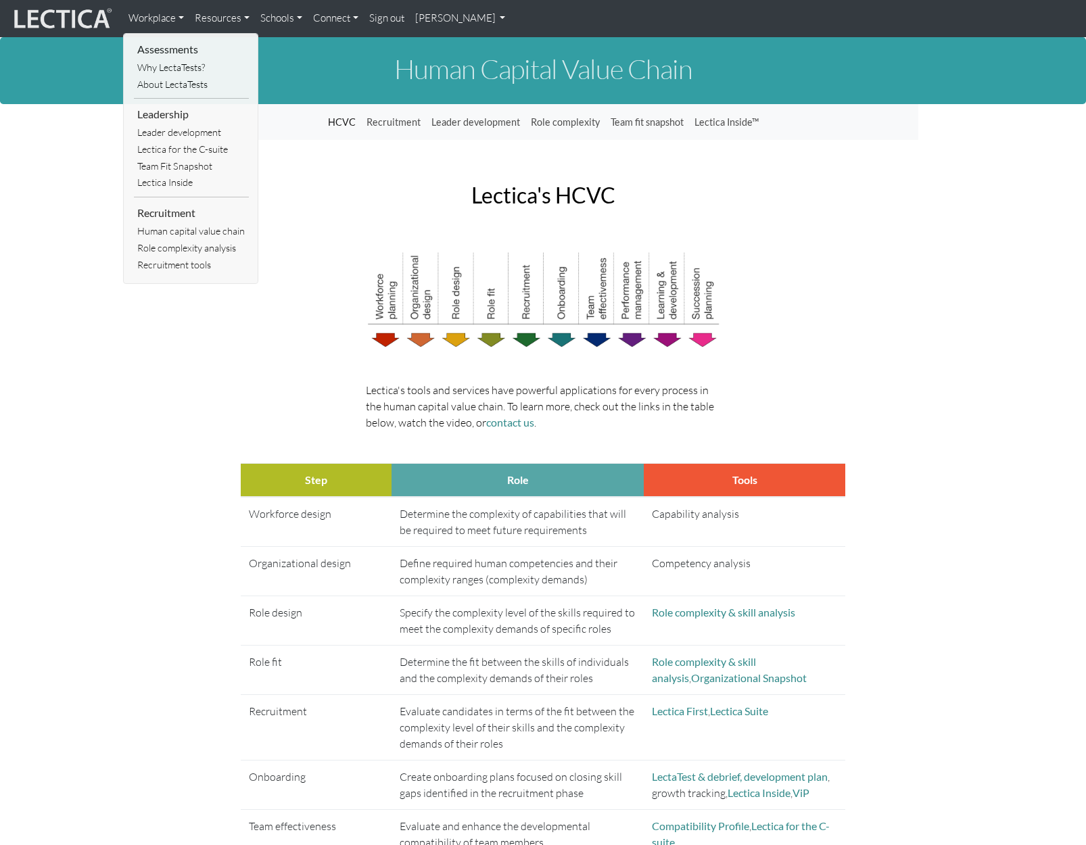
click at [241, 20] on link "Resources" at bounding box center [222, 18] width 66 height 26
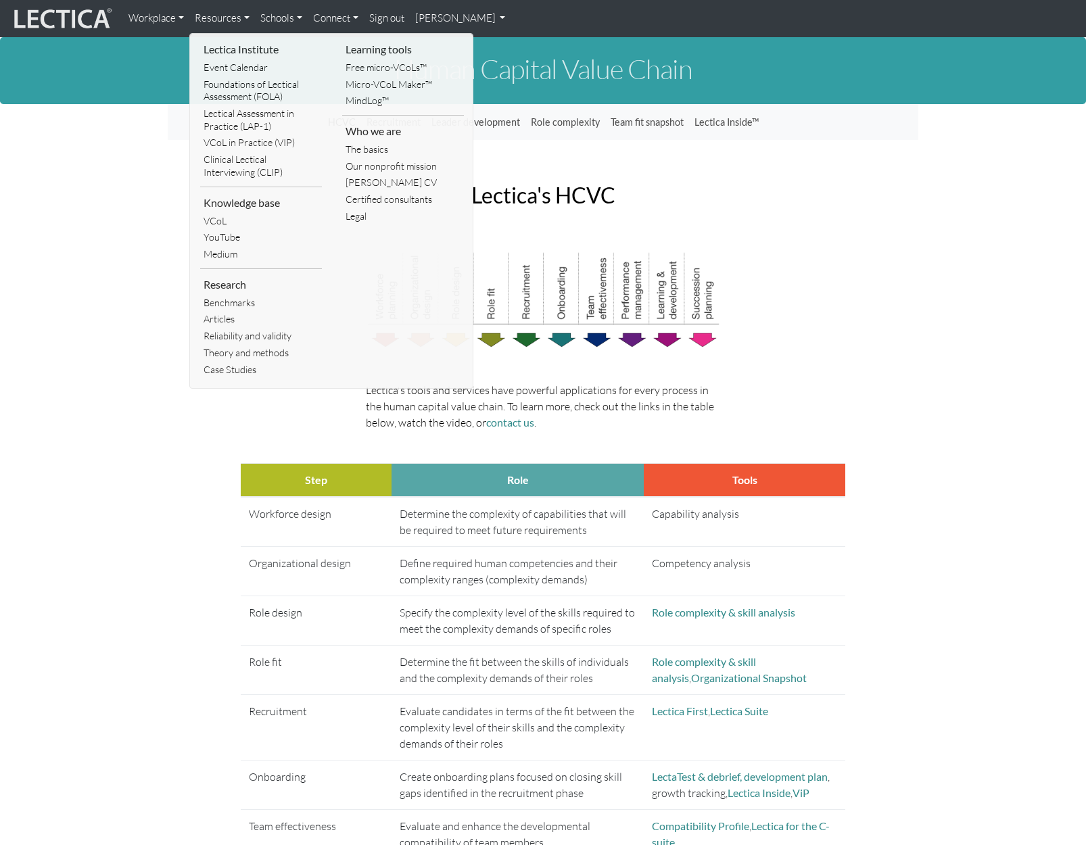
click at [278, 20] on link "Schools" at bounding box center [281, 18] width 53 height 26
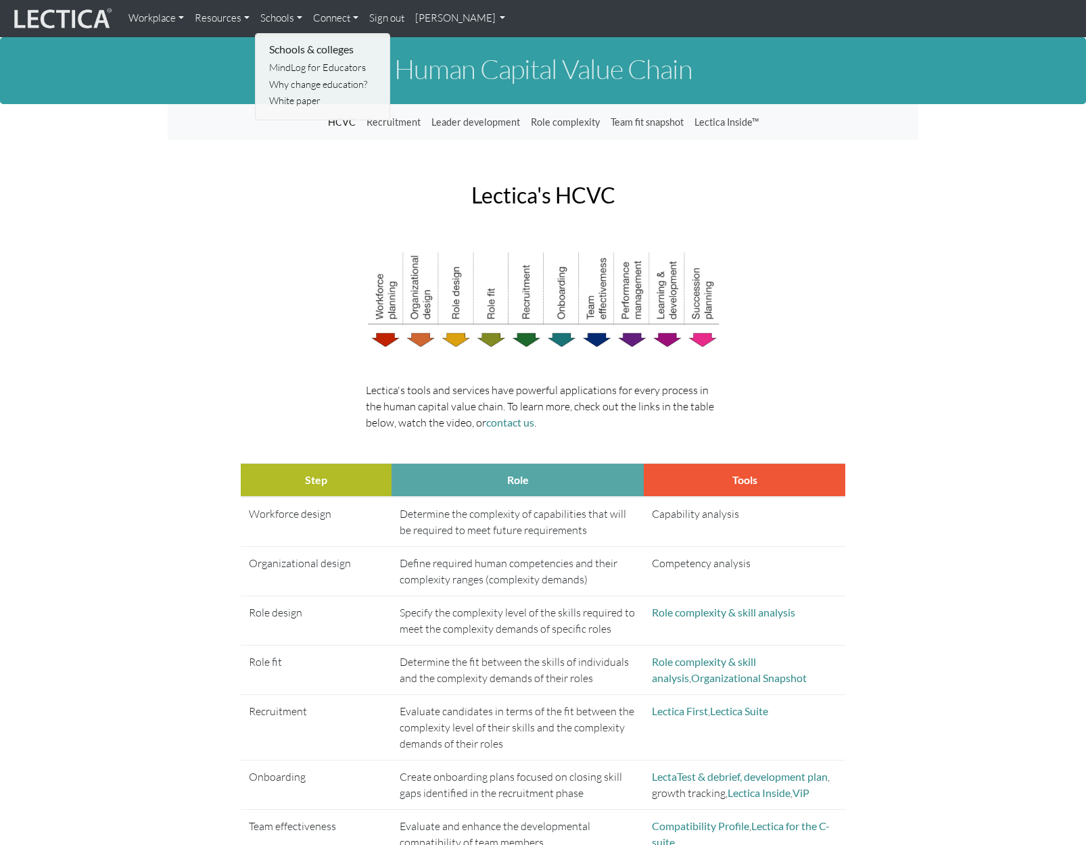
click at [338, 20] on link "Connect" at bounding box center [336, 18] width 56 height 26
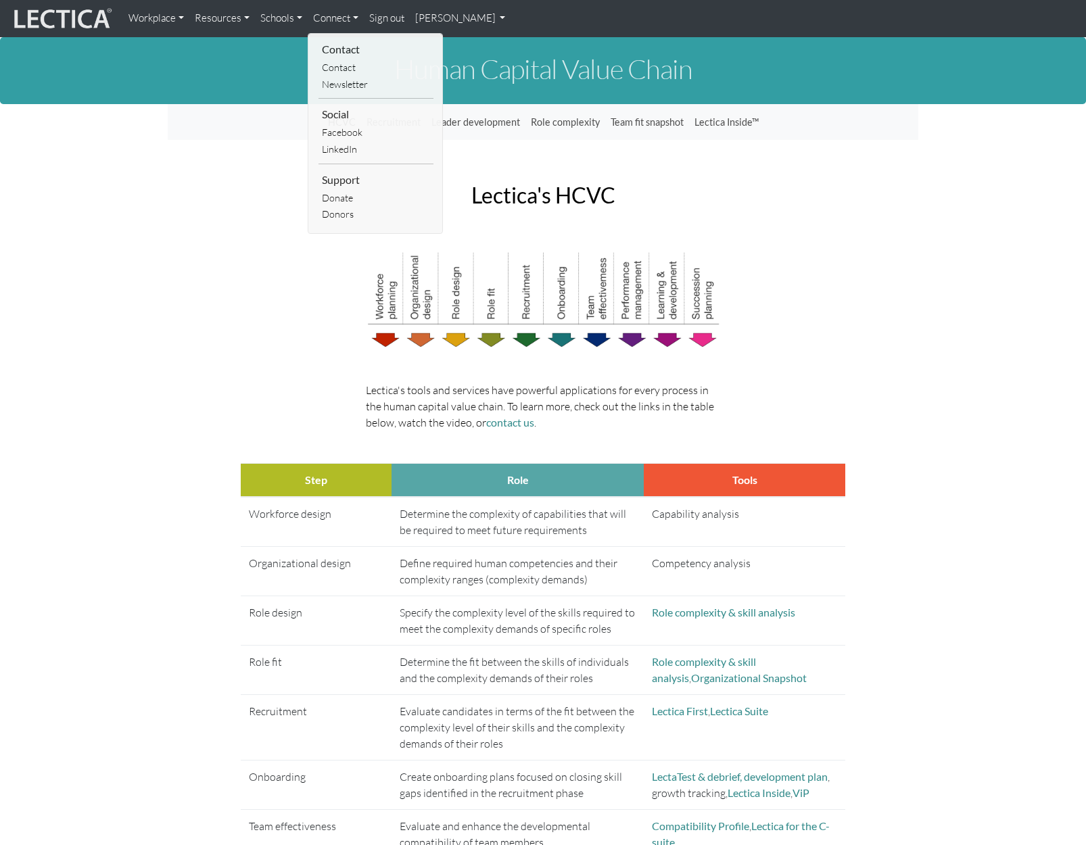
click at [233, 19] on link "Resources" at bounding box center [222, 18] width 66 height 26
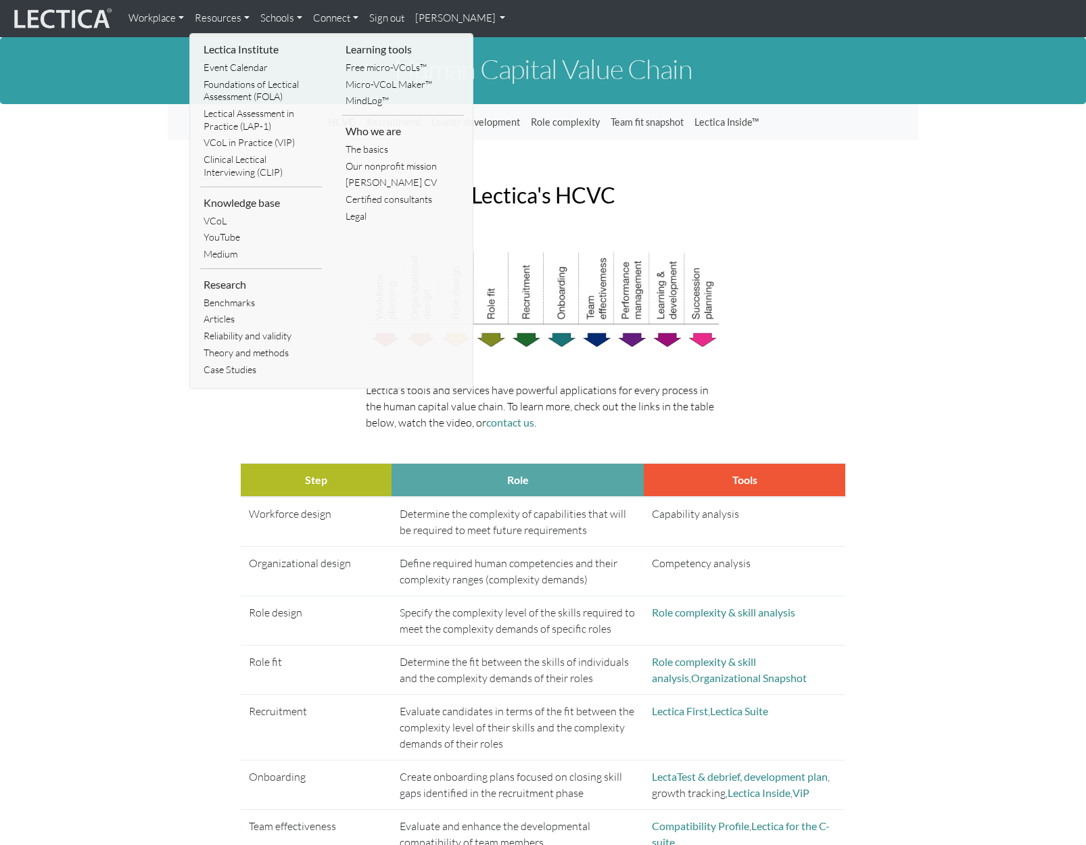
click at [475, 16] on link "[PERSON_NAME]" at bounding box center [460, 18] width 101 height 26
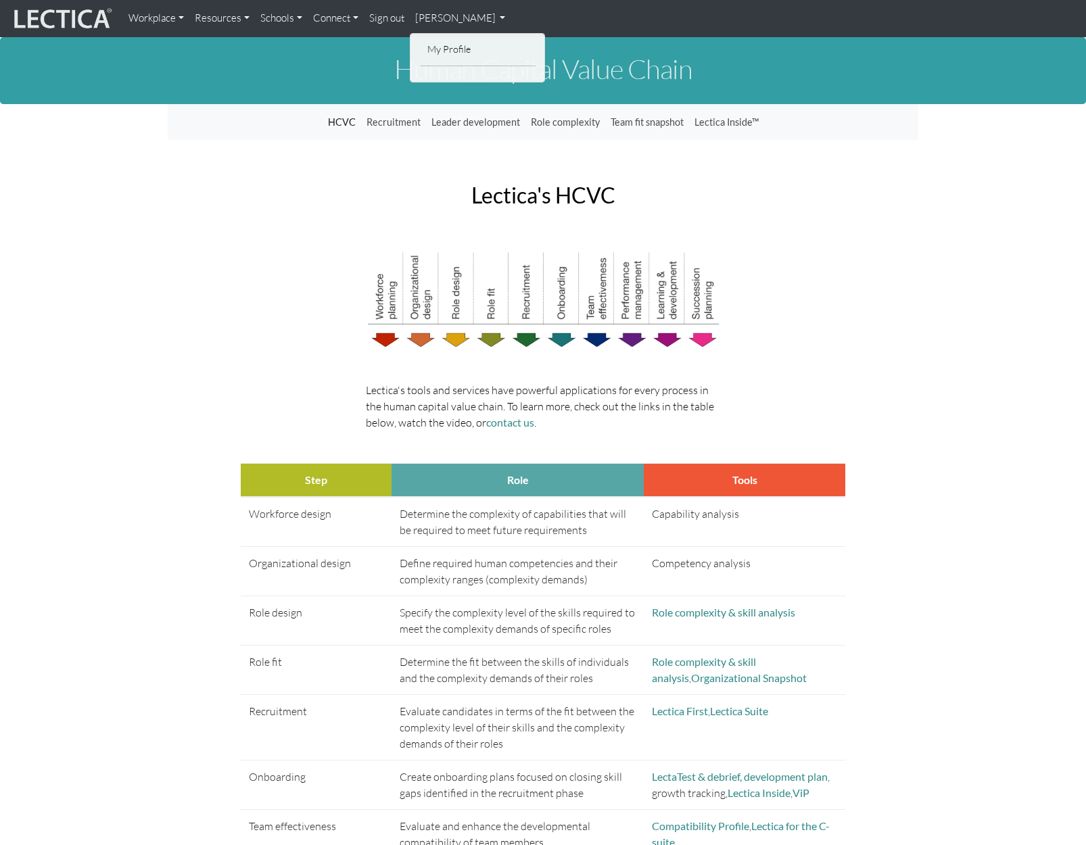
click at [508, 18] on link "[PERSON_NAME]" at bounding box center [460, 18] width 101 height 26
click at [506, 18] on link "[PERSON_NAME]" at bounding box center [460, 18] width 101 height 26
click at [204, 193] on h2 "Lectica's HCVC" at bounding box center [543, 195] width 730 height 24
click at [504, 17] on link "[PERSON_NAME]" at bounding box center [460, 18] width 101 height 26
click at [460, 45] on link "My Profile" at bounding box center [478, 49] width 108 height 17
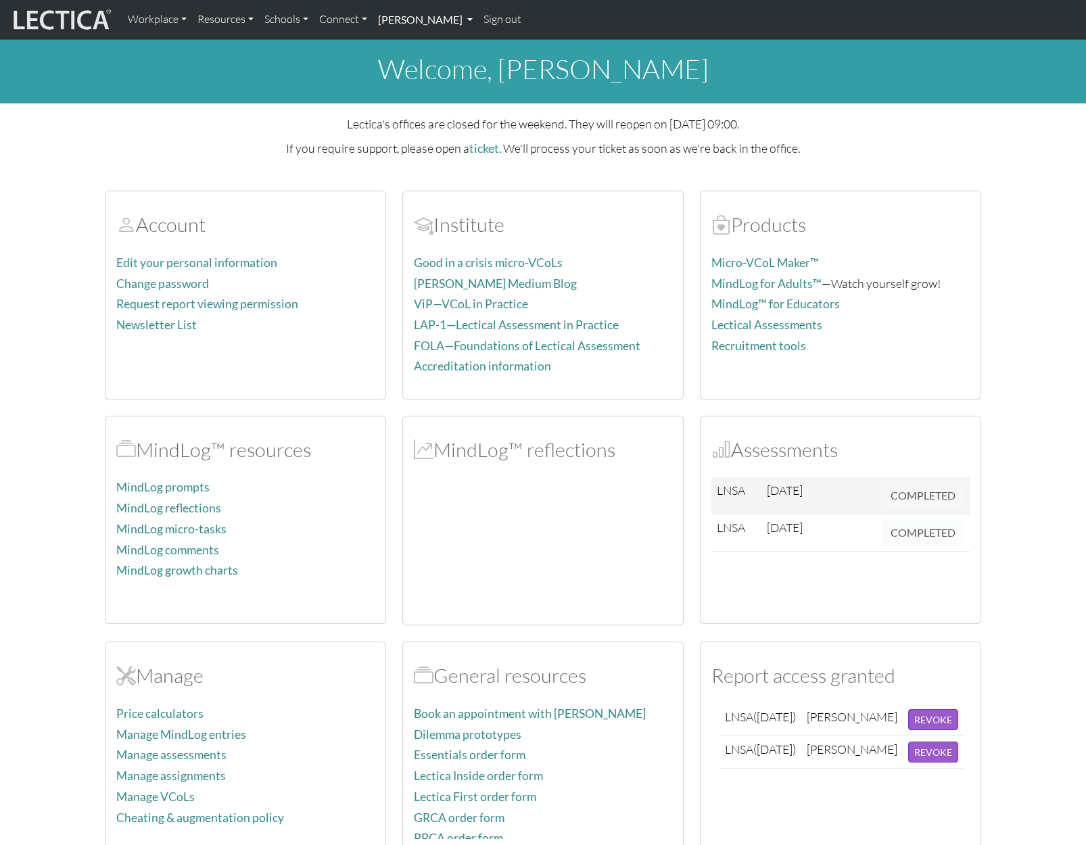
click at [460, 22] on link "[PERSON_NAME]" at bounding box center [425, 19] width 105 height 28
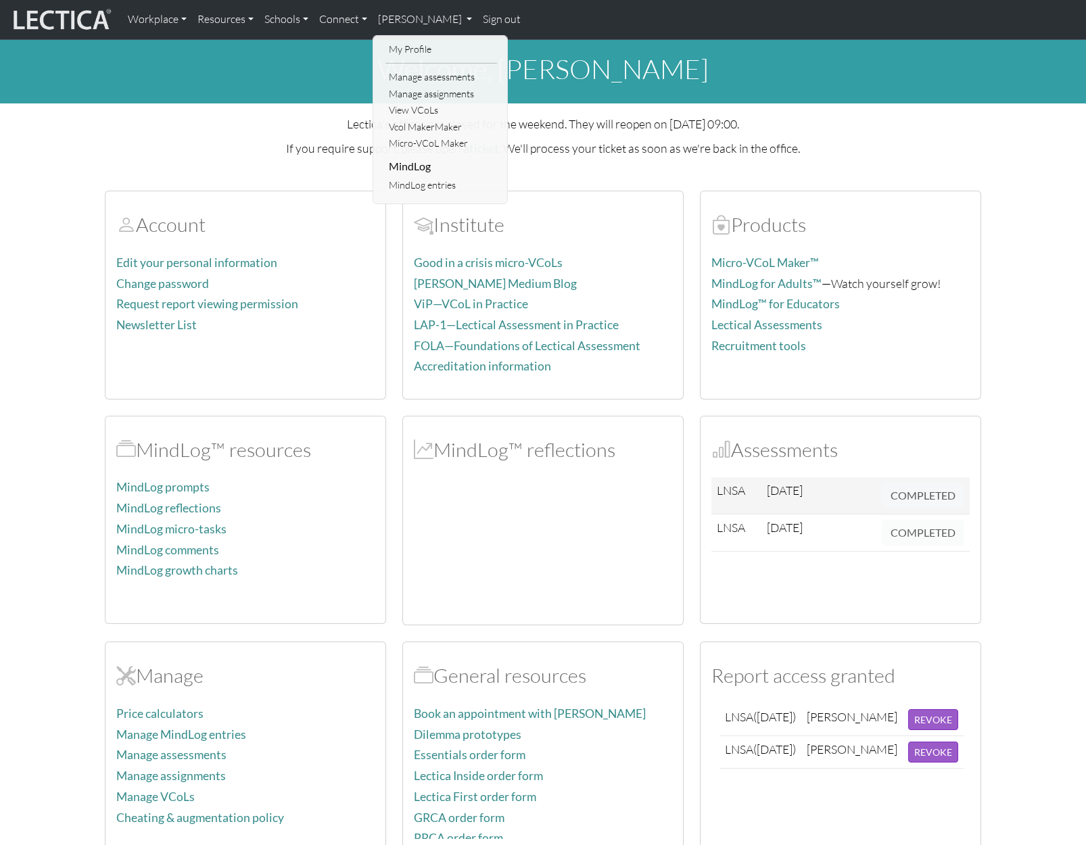
click at [284, 136] on div "Lectica's offices are closed for the weekend. They will reopen on [DATE] 09:00.…" at bounding box center [543, 136] width 876 height 44
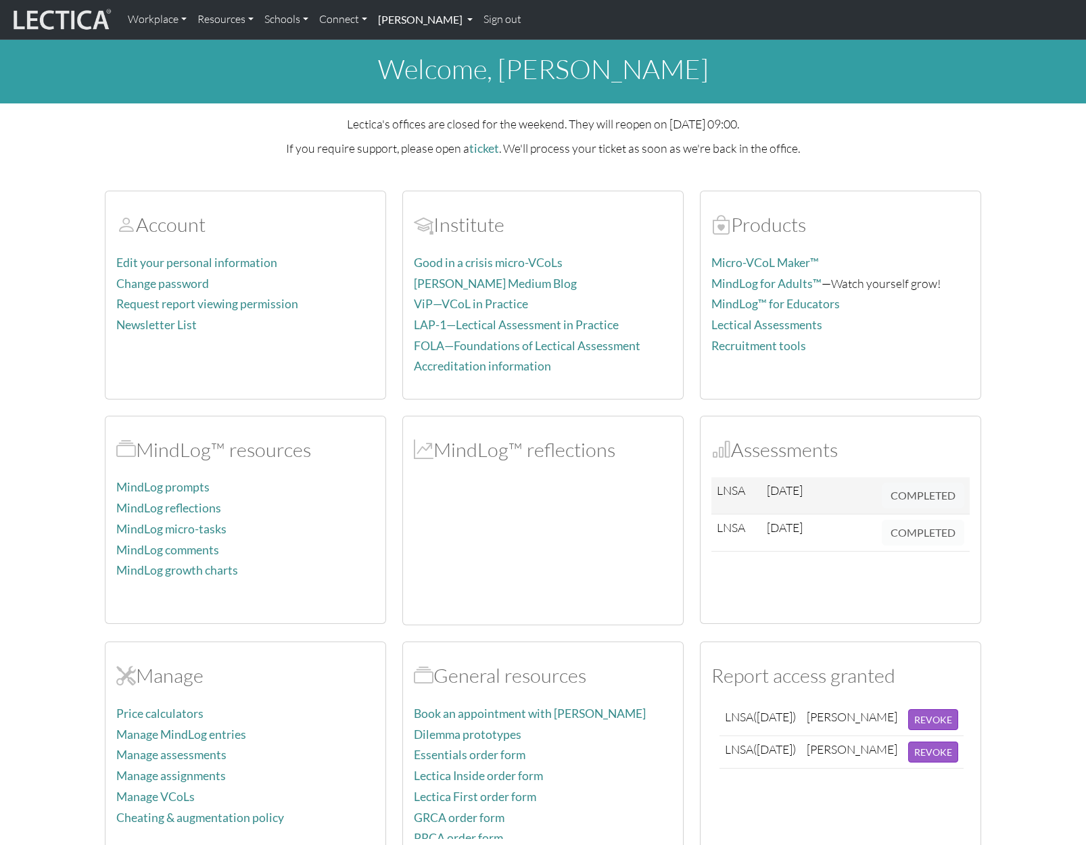
click at [427, 26] on link "[PERSON_NAME]" at bounding box center [425, 19] width 105 height 28
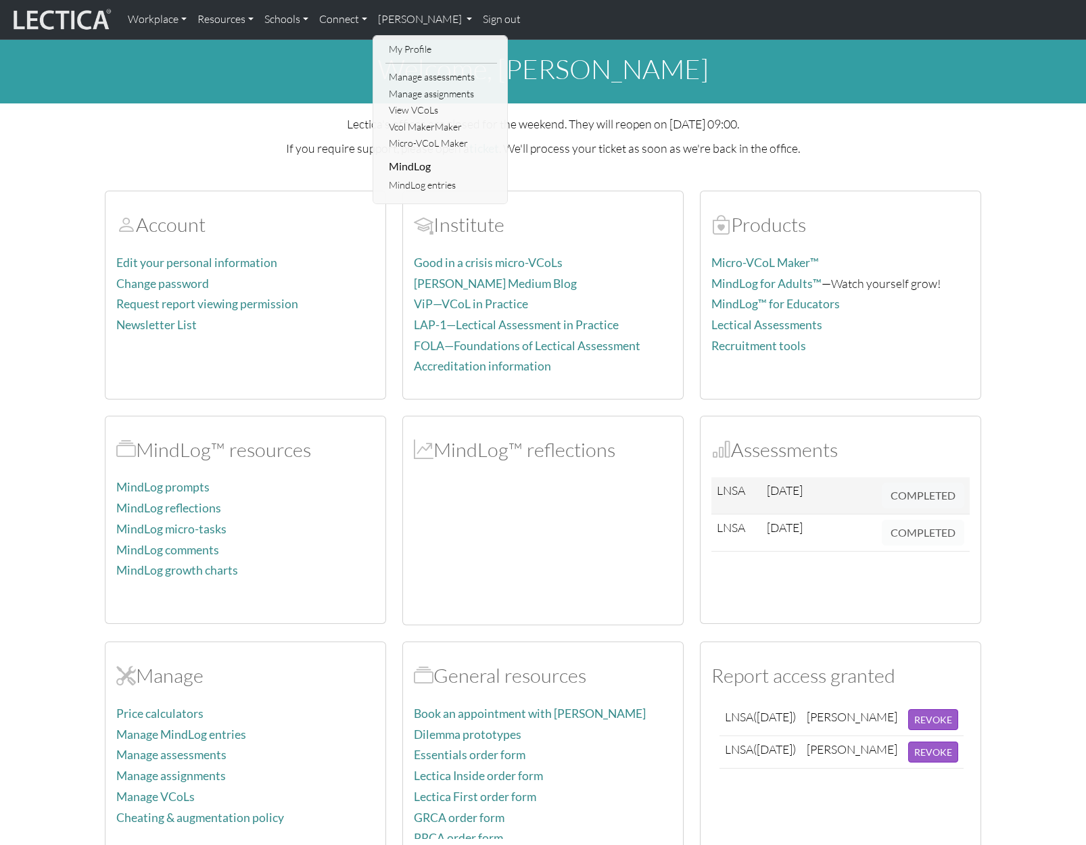
click at [403, 166] on li "MindLog" at bounding box center [441, 167] width 112 height 22
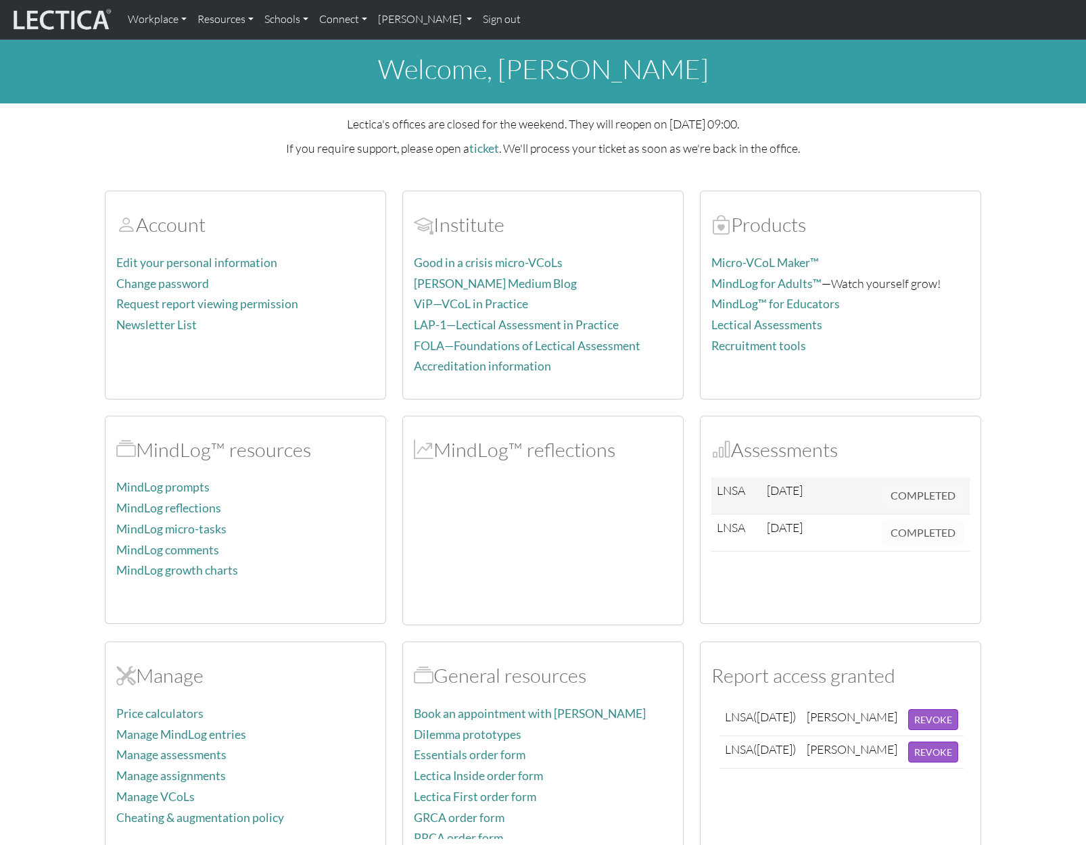
click at [264, 145] on p "If you require support, please open a ticket . We'll process your ticket as soo…" at bounding box center [543, 149] width 876 height 20
click at [429, 18] on link "[PERSON_NAME]" at bounding box center [425, 19] width 105 height 28
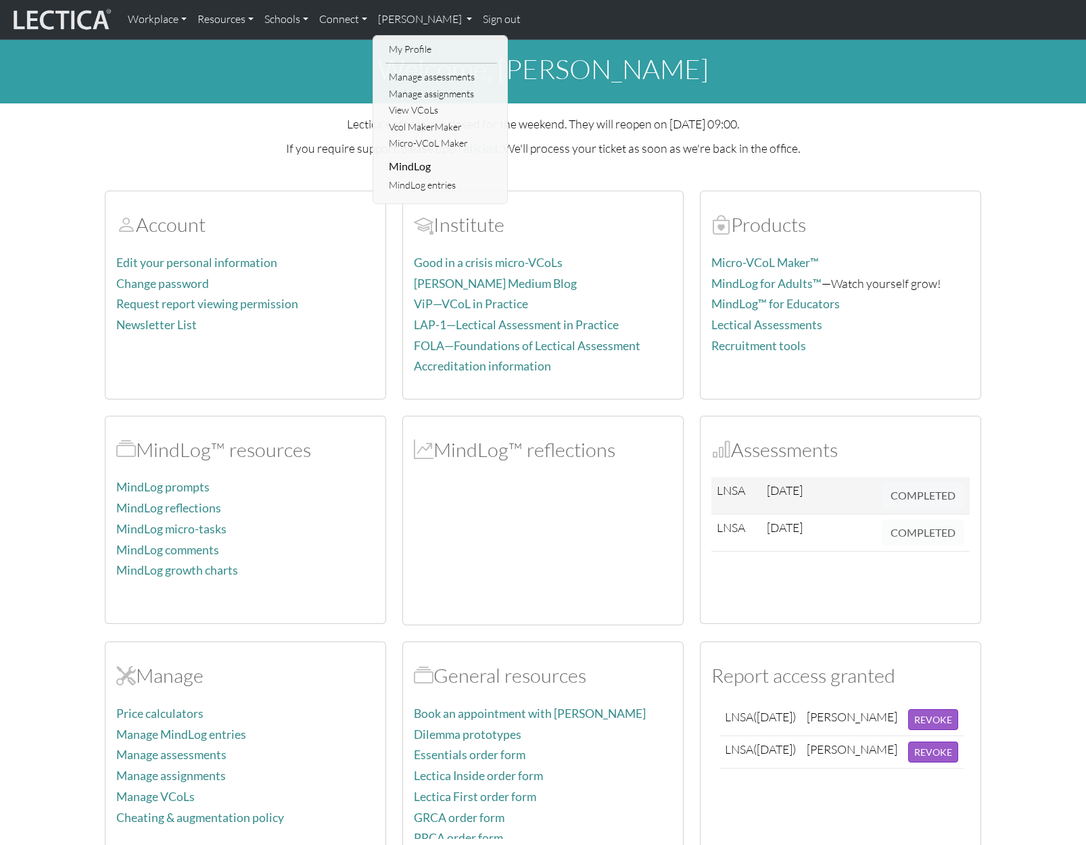
click at [985, 147] on div "Lectica's offices are closed for the weekend. They will reopen on [DATE] 09:00.…" at bounding box center [543, 136] width 893 height 44
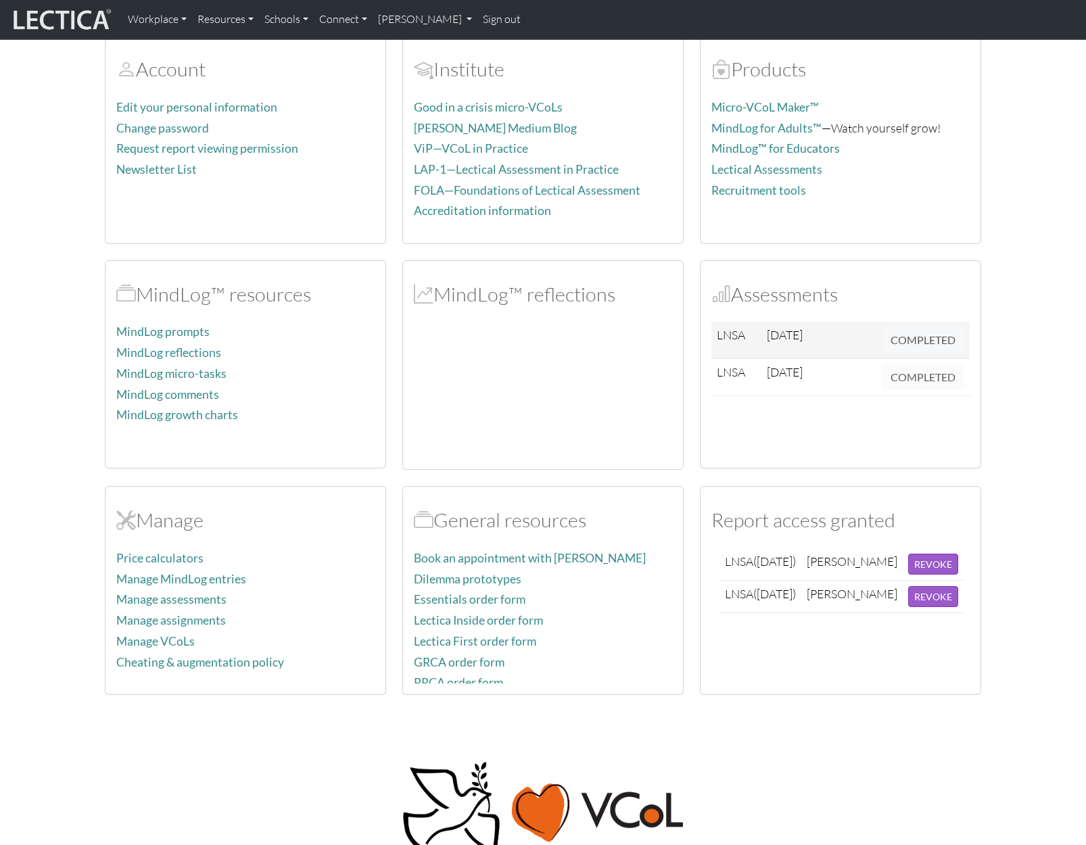
scroll to position [68, 0]
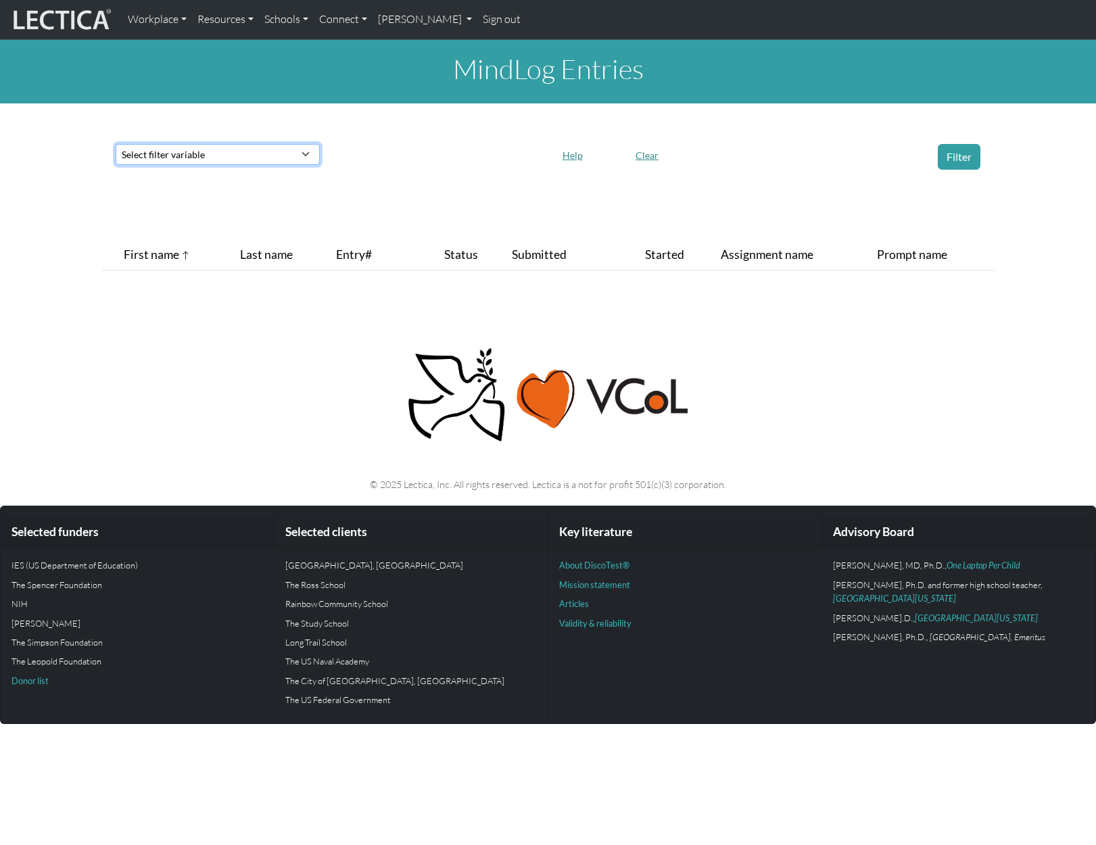
click at [310, 156] on select "Select filter variable Assignment name Date submitted Date started Entry# First…" at bounding box center [218, 154] width 204 height 21
click at [359, 145] on div at bounding box center [438, 157] width 220 height 26
click at [573, 155] on button "Help" at bounding box center [573, 155] width 32 height 21
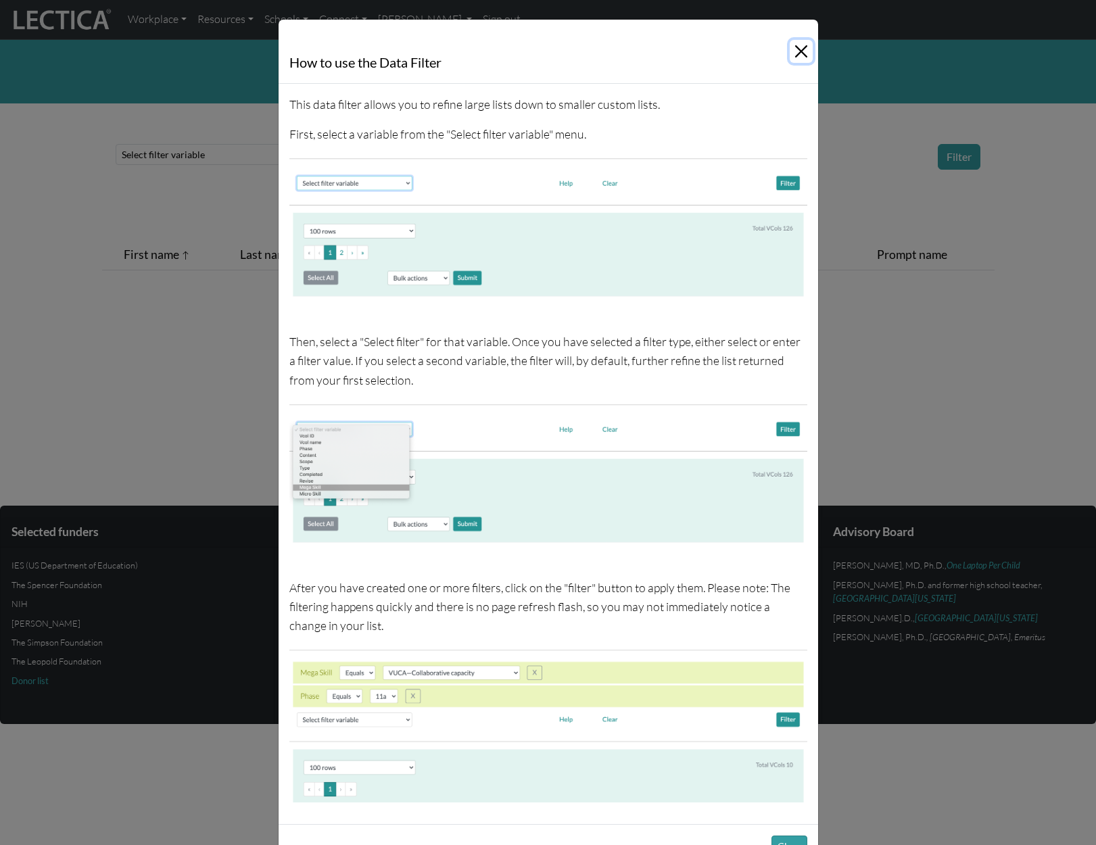
click at [797, 44] on button "Close" at bounding box center [801, 51] width 23 height 23
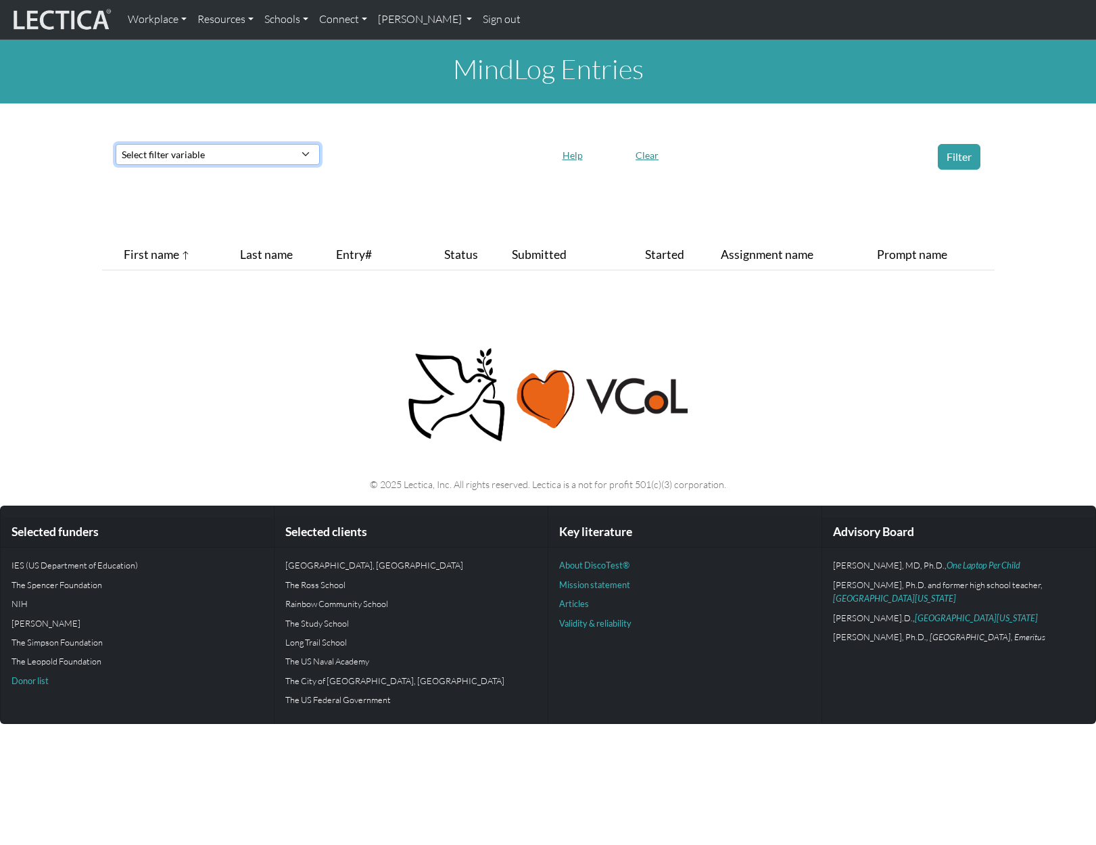
click at [304, 156] on select "Select filter variable Assignment name Date submitted Date started Entry# First…" at bounding box center [218, 154] width 204 height 21
click at [369, 155] on div at bounding box center [438, 157] width 220 height 26
